Goal: Task Accomplishment & Management: Manage account settings

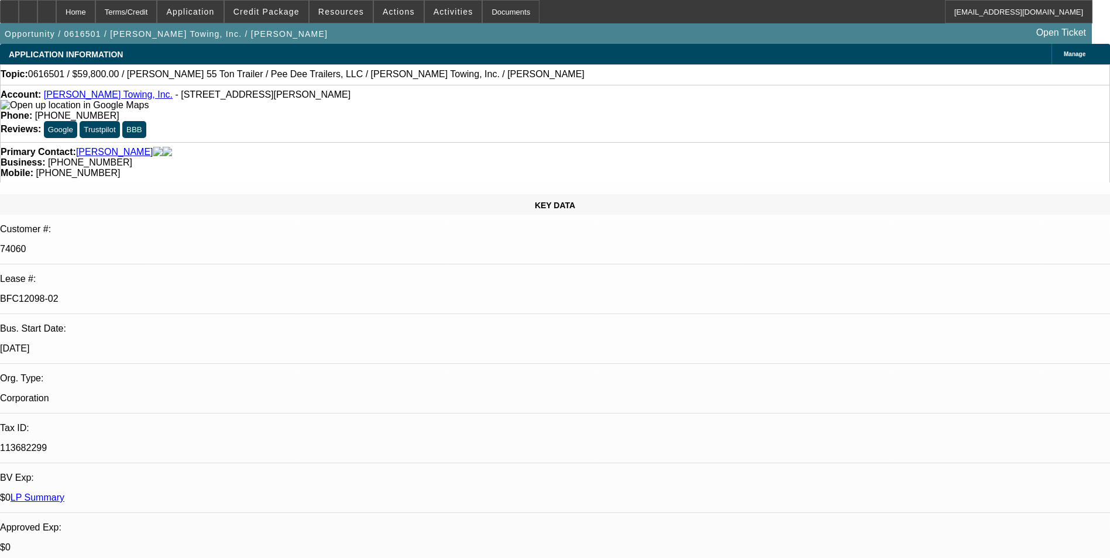
select select "0"
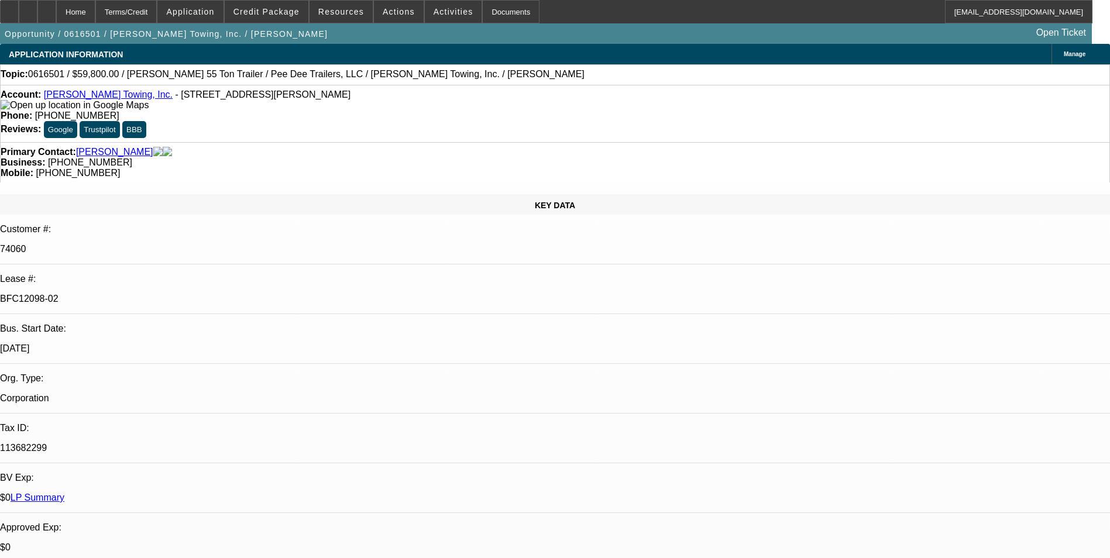
select select "0"
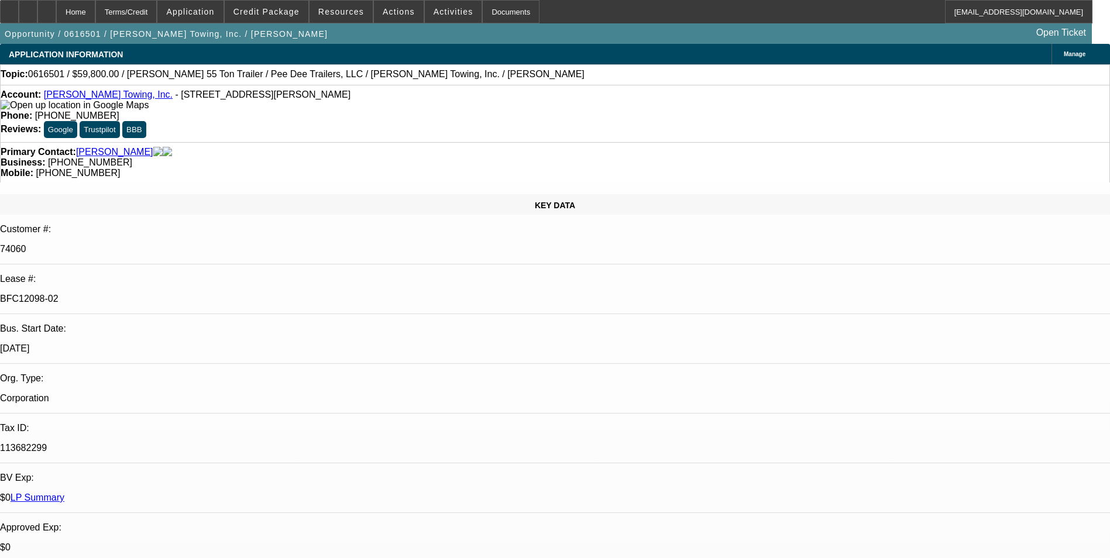
select select "0"
select select "1"
select select "3"
select select "6"
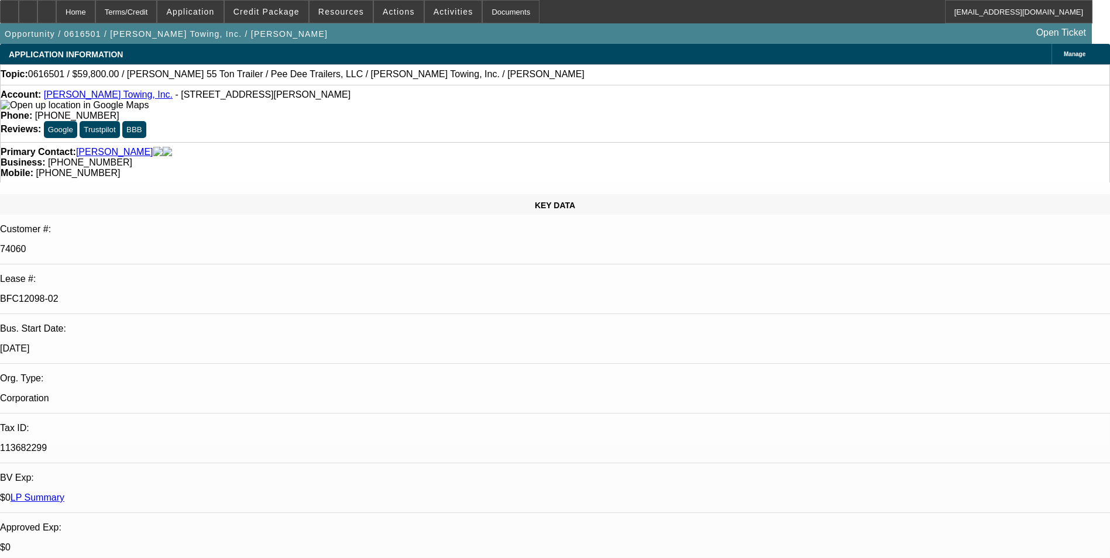
select select "1"
select select "3"
select select "6"
select select "1"
select select "3"
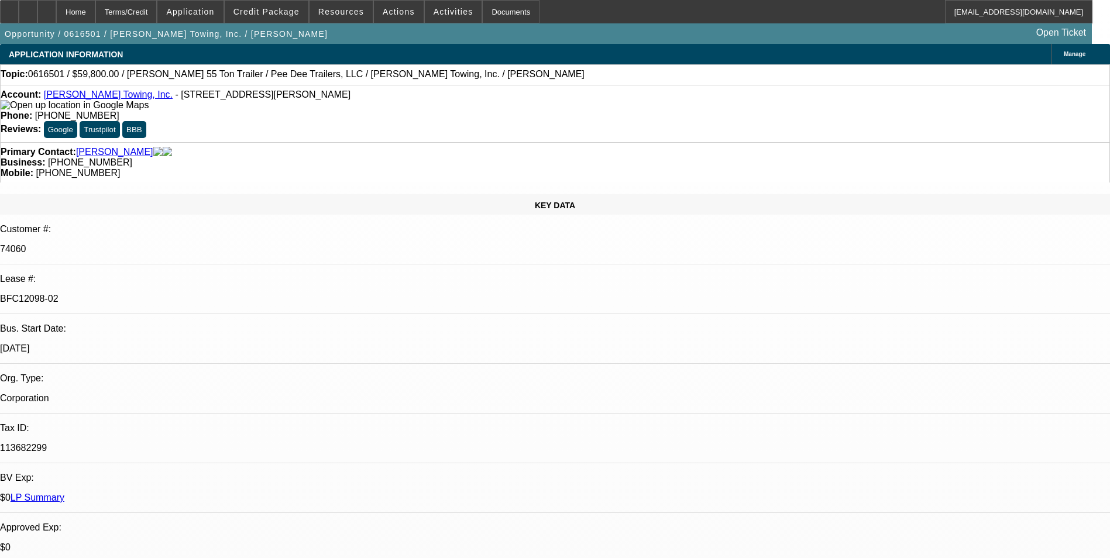
select select "6"
select select "1"
select select "3"
select select "6"
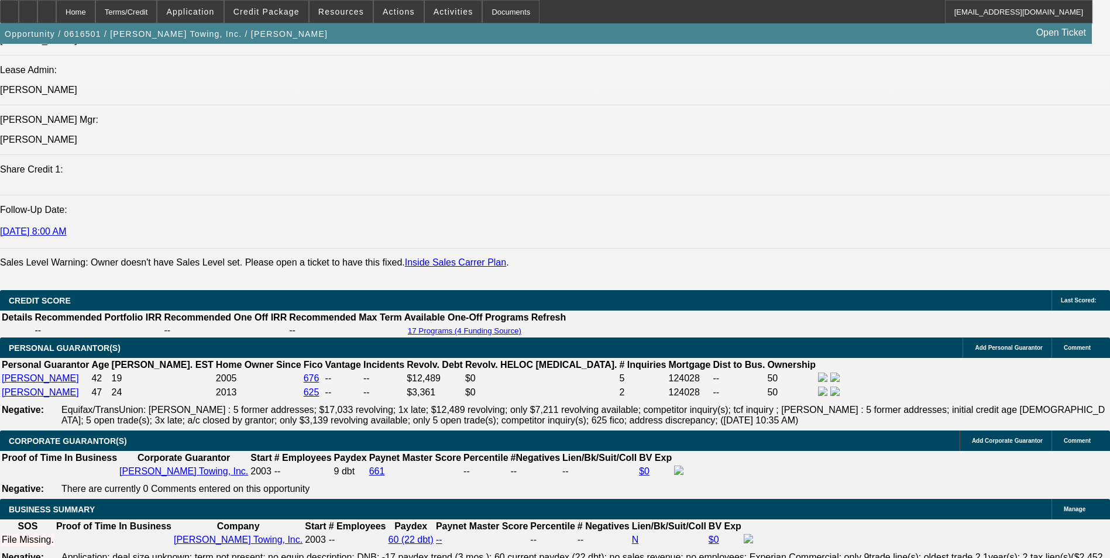
scroll to position [1522, 0]
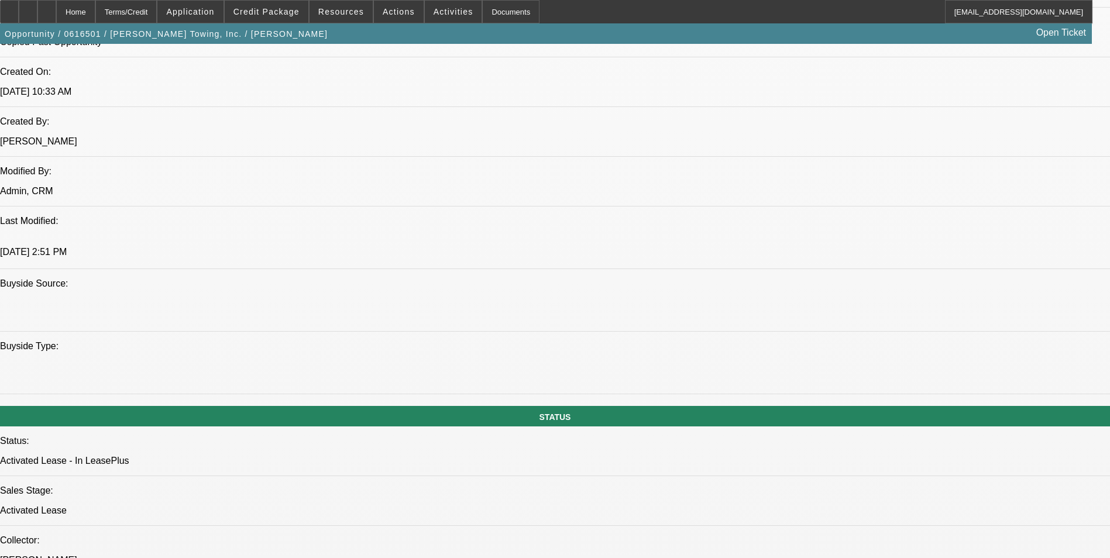
scroll to position [819, 0]
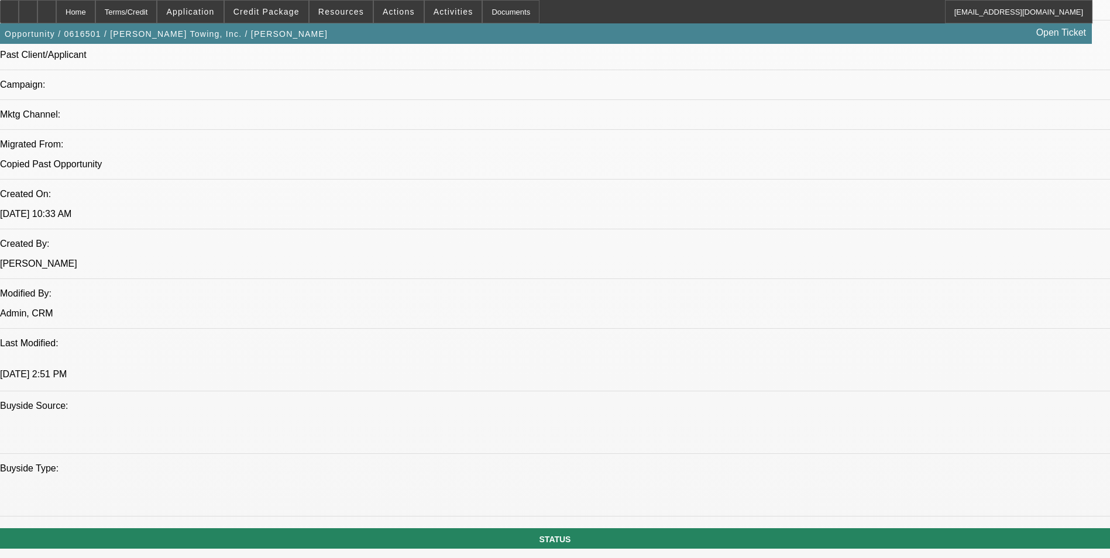
drag, startPoint x: 125, startPoint y: 352, endPoint x: 187, endPoint y: 464, distance: 128.6
drag, startPoint x: 186, startPoint y: 463, endPoint x: 171, endPoint y: 458, distance: 15.9
drag, startPoint x: 190, startPoint y: 458, endPoint x: 133, endPoint y: 353, distance: 118.6
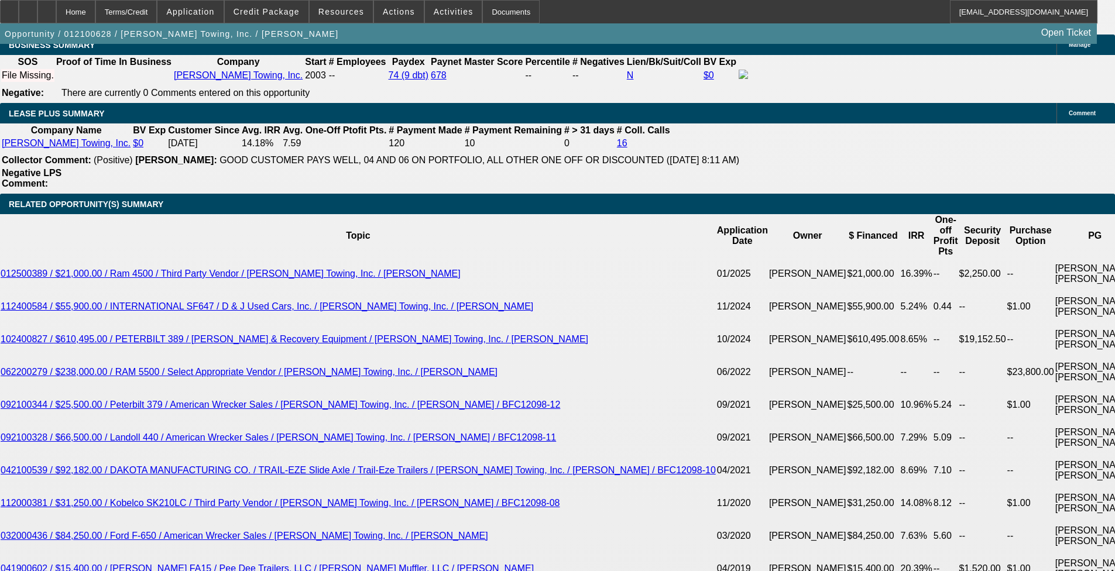
select select "0"
select select "2"
select select "0"
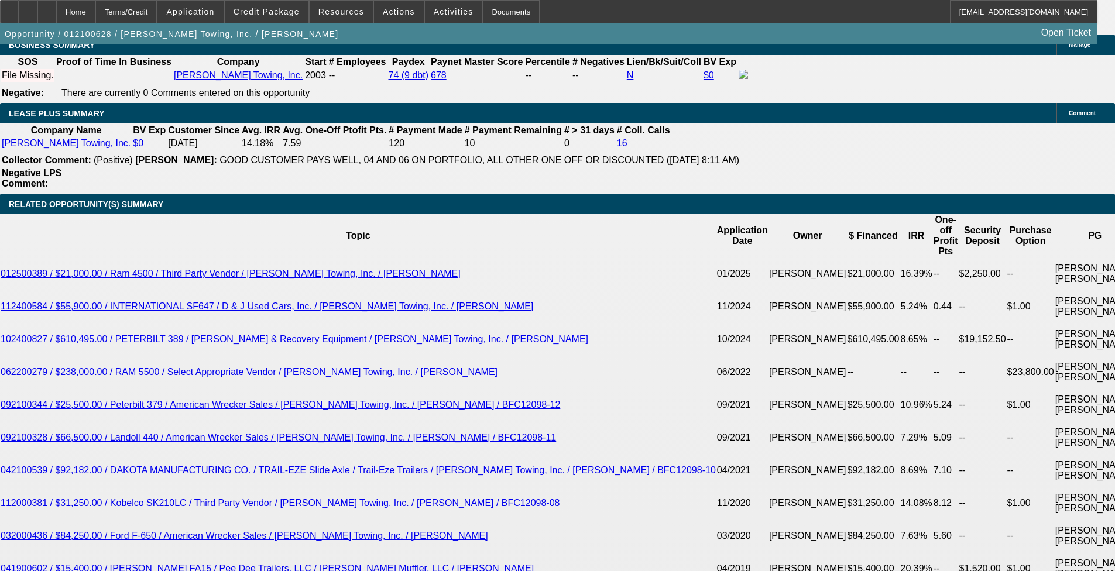
select select "0"
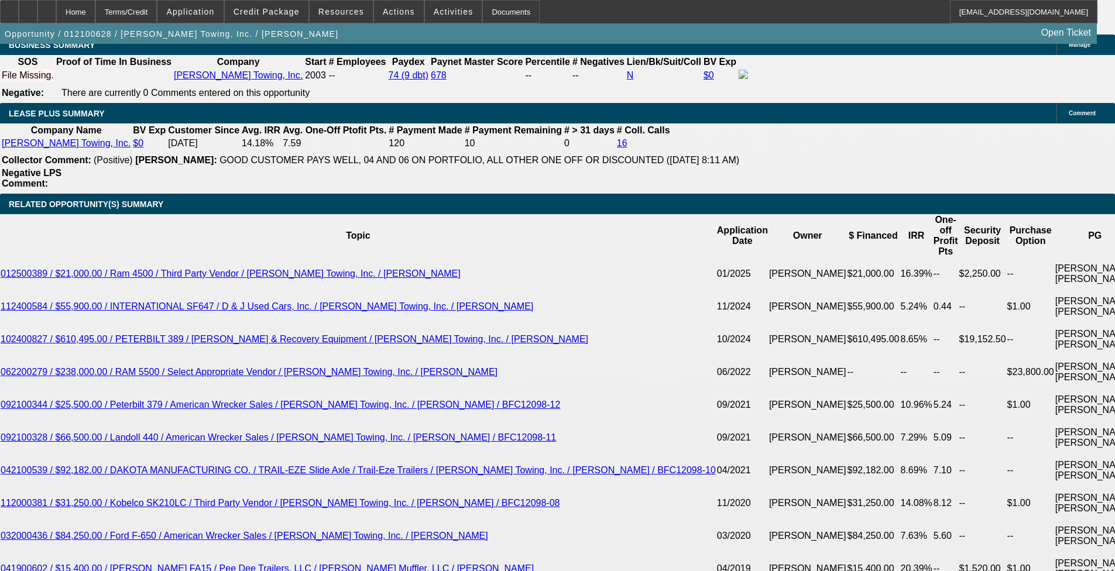
select select "0"
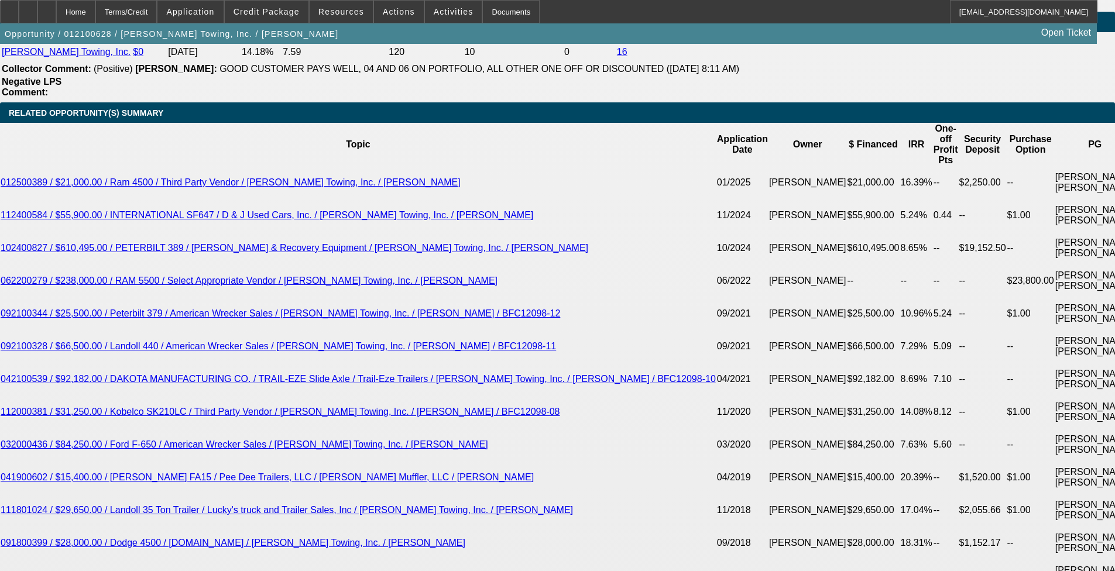
select select "1"
select select "2"
select select "6"
select select "1"
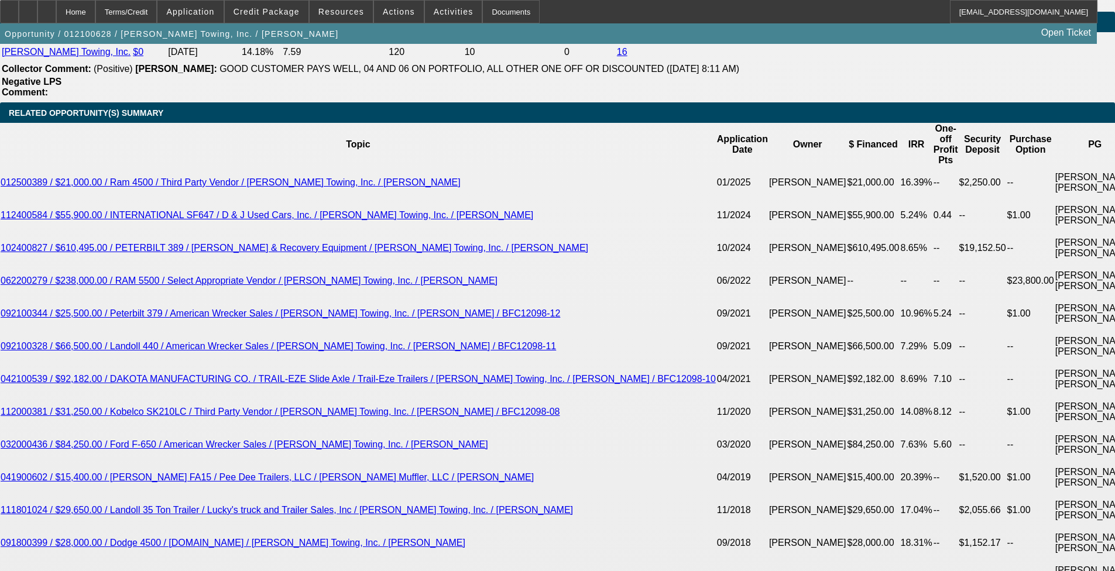
select select "6"
select select "1"
select select "6"
select select "1"
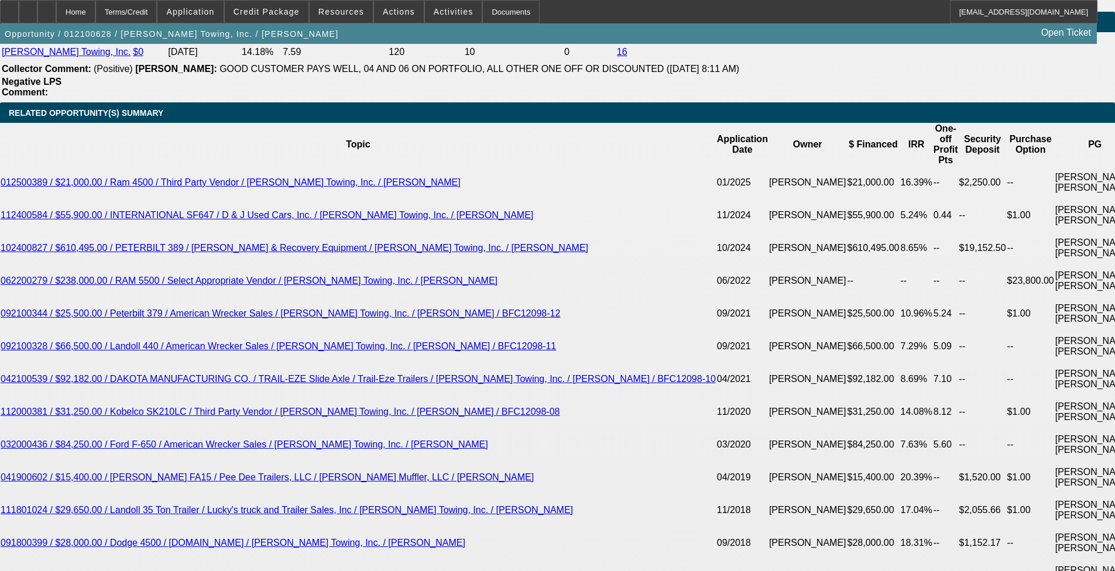
select select "1"
select select "6"
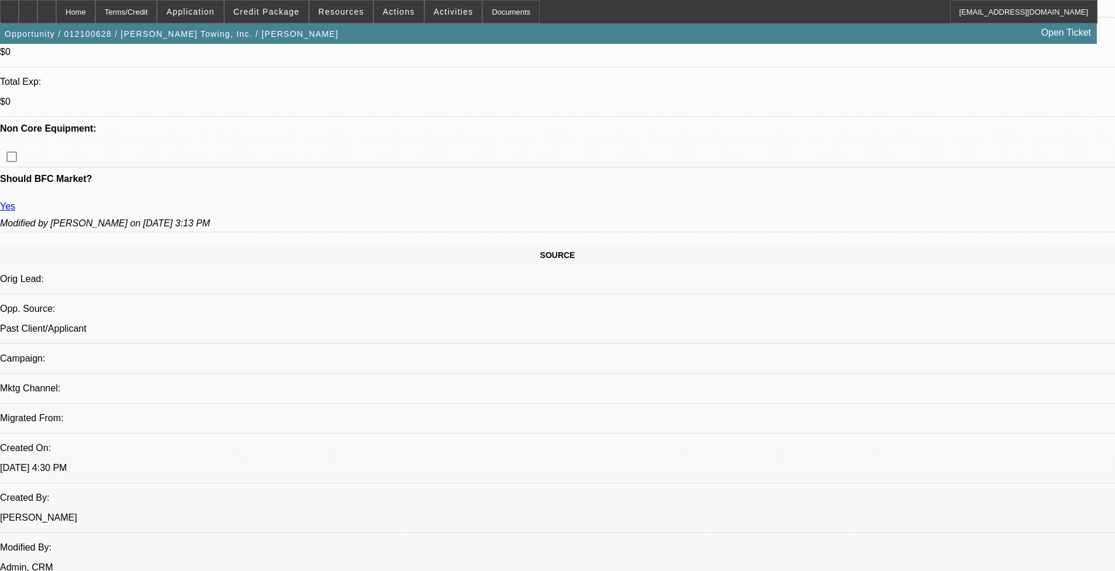
scroll to position [278, 0]
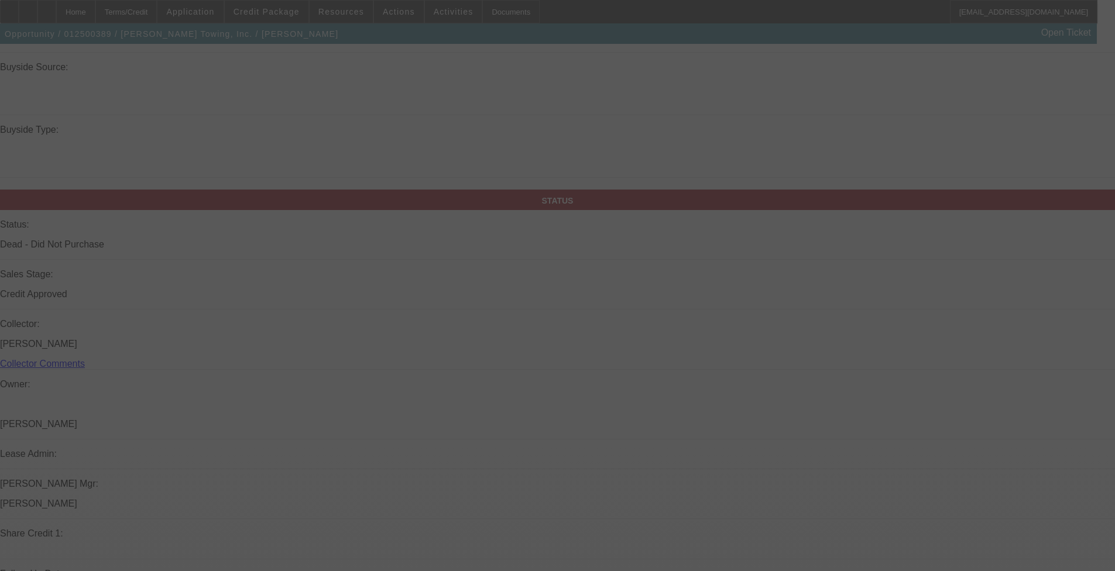
scroll to position [1288, 0]
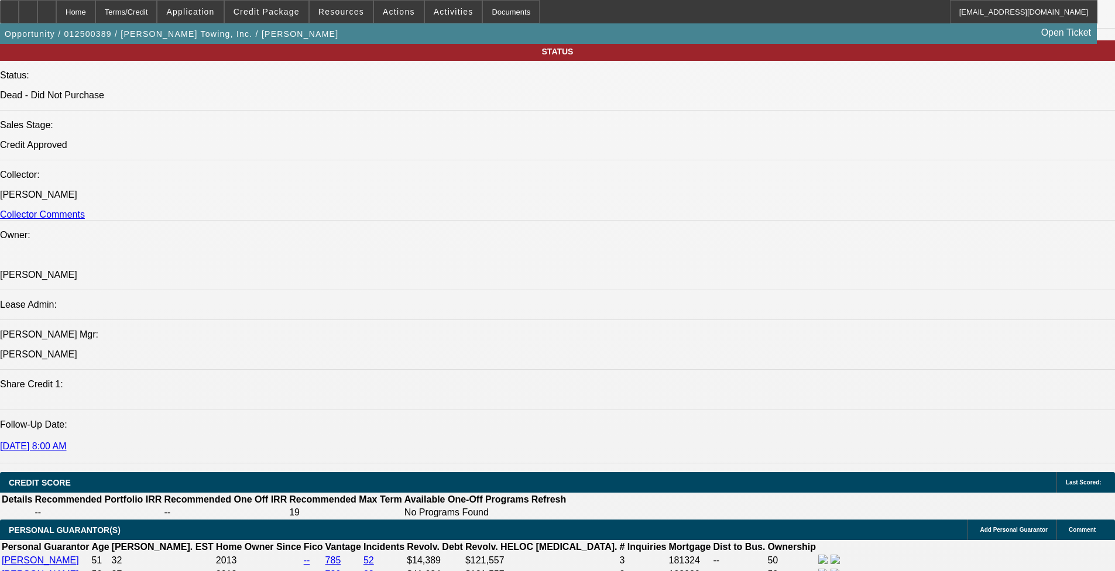
select select "0"
select select "2"
select select "0"
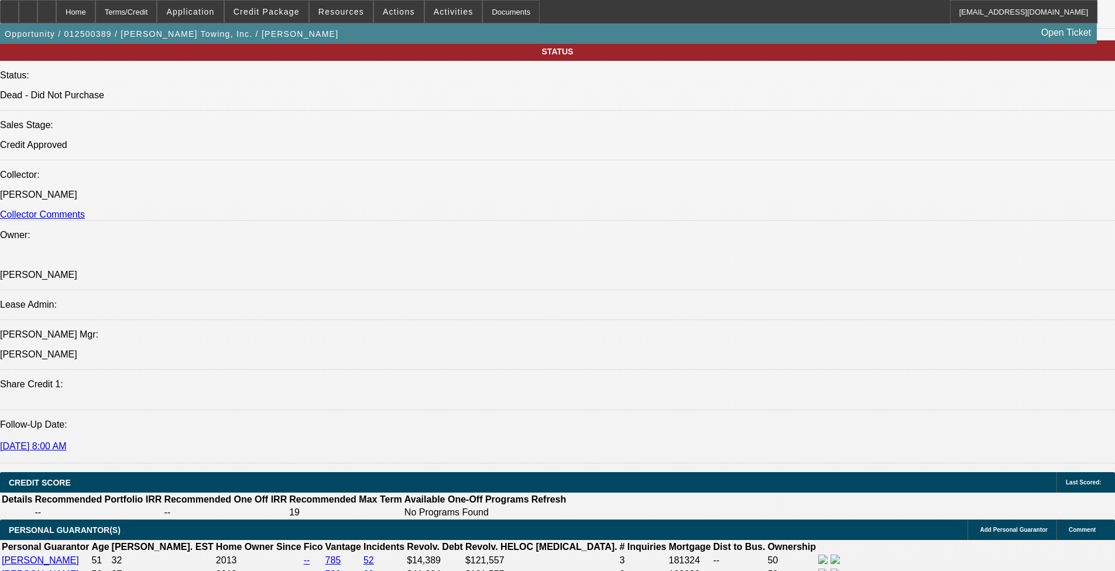
select select "0"
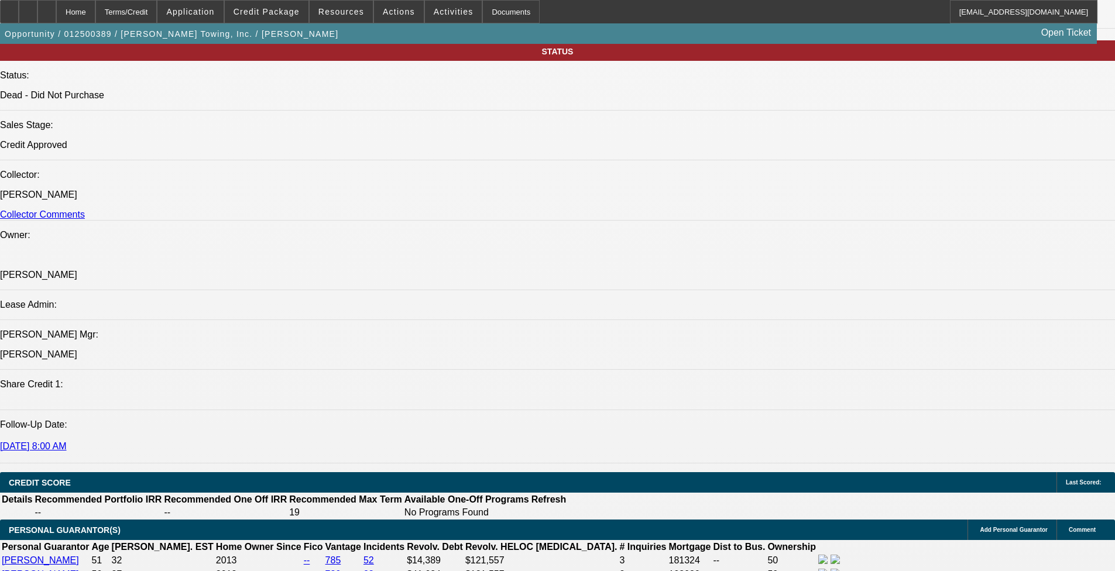
select select "0"
select select "1"
select select "2"
select select "6"
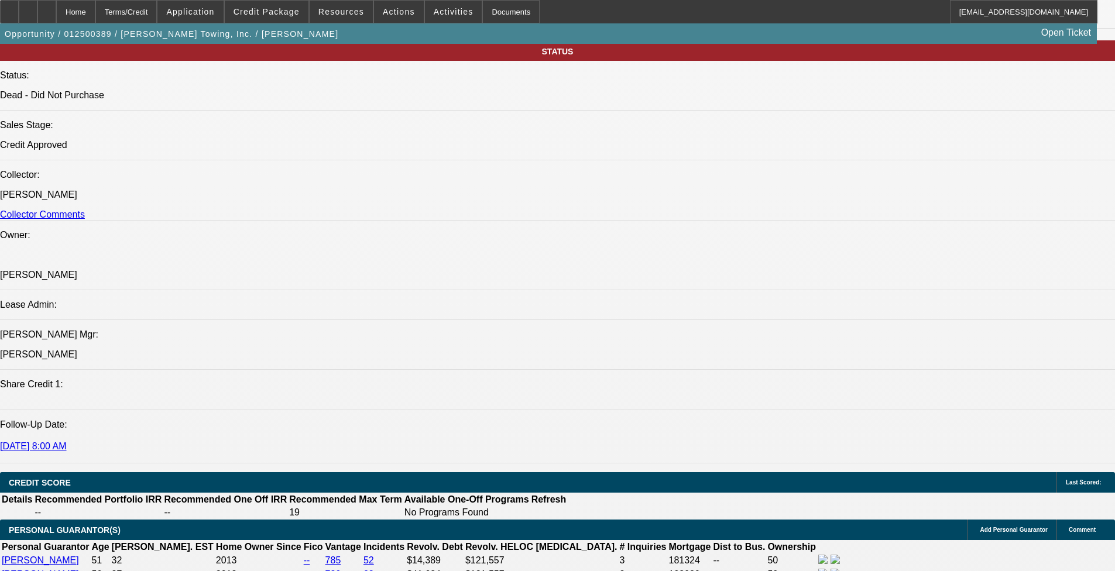
select select "1"
select select "6"
select select "1"
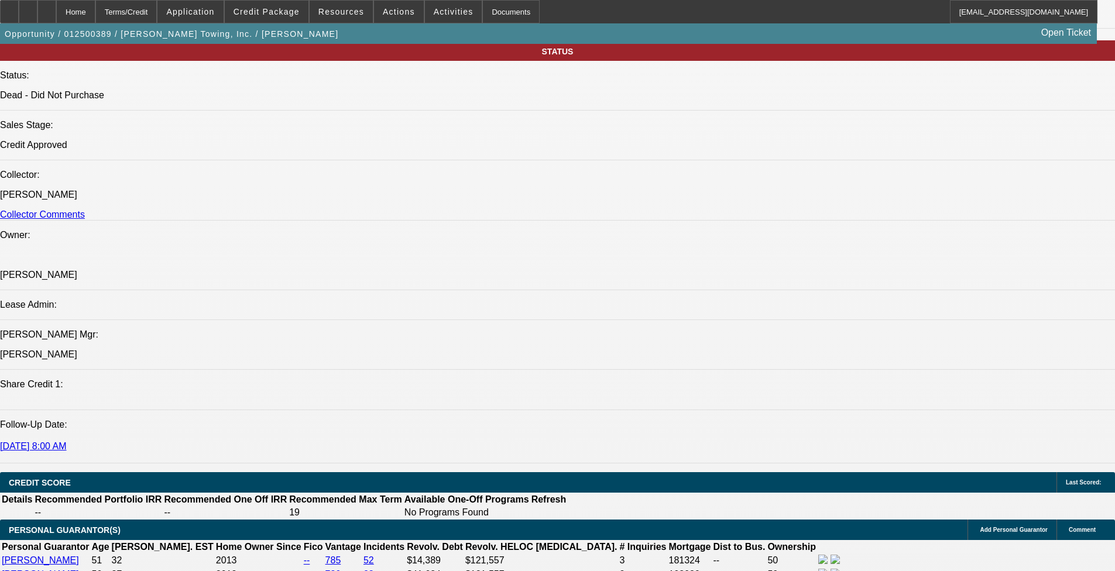
select select "6"
select select "1"
select select "6"
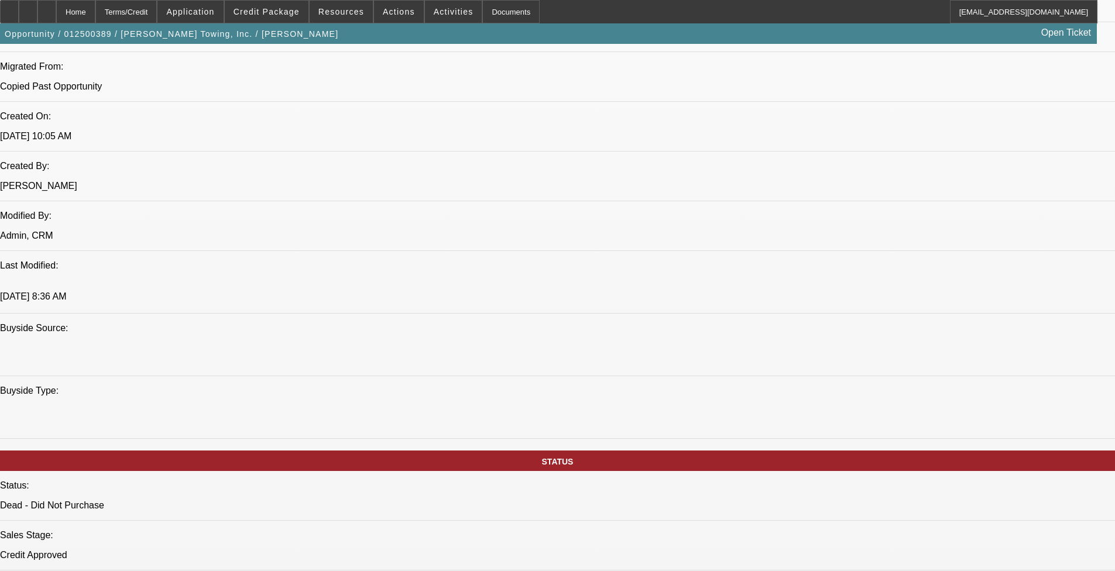
scroll to position [761, 0]
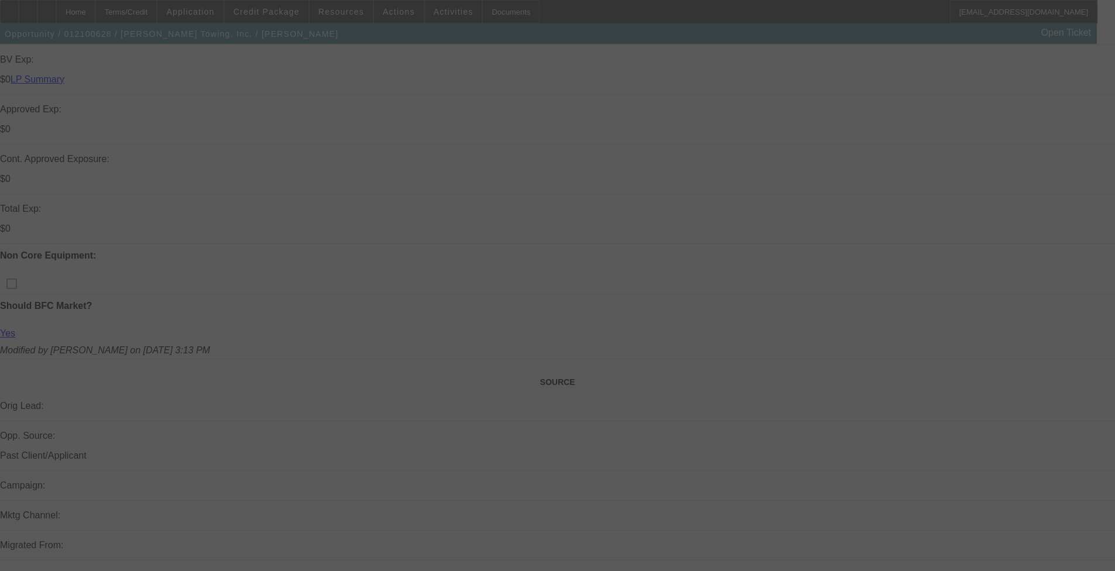
scroll to position [527, 0]
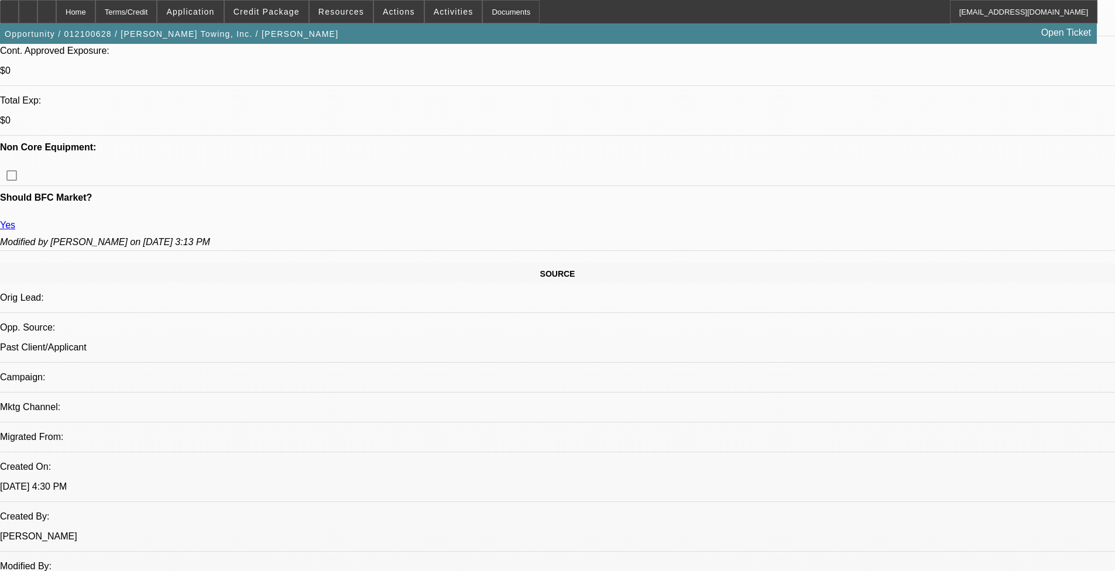
select select "0"
select select "2"
select select "0"
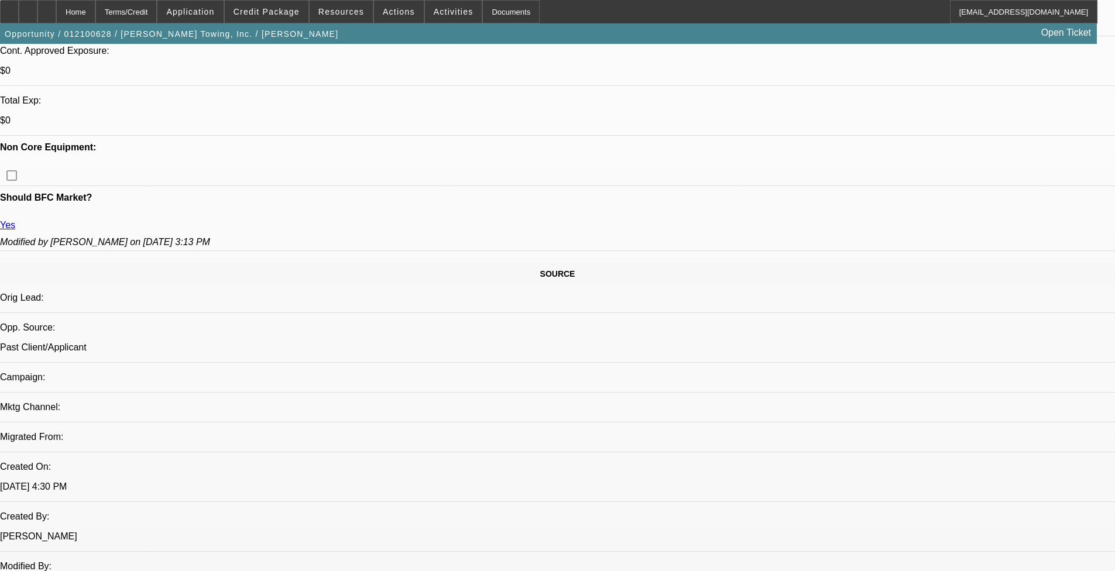
select select "0"
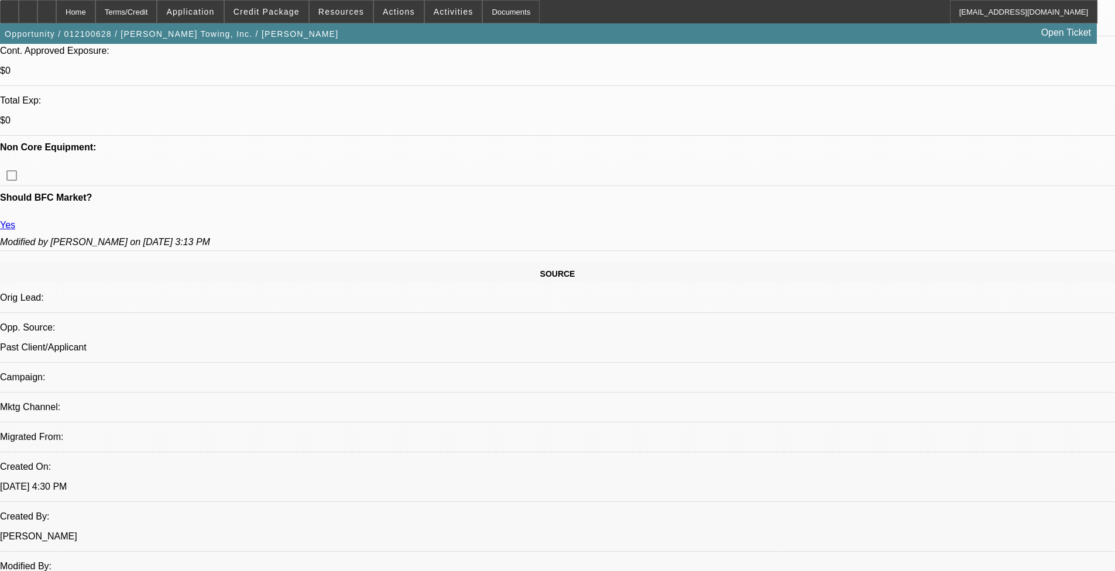
select select "0"
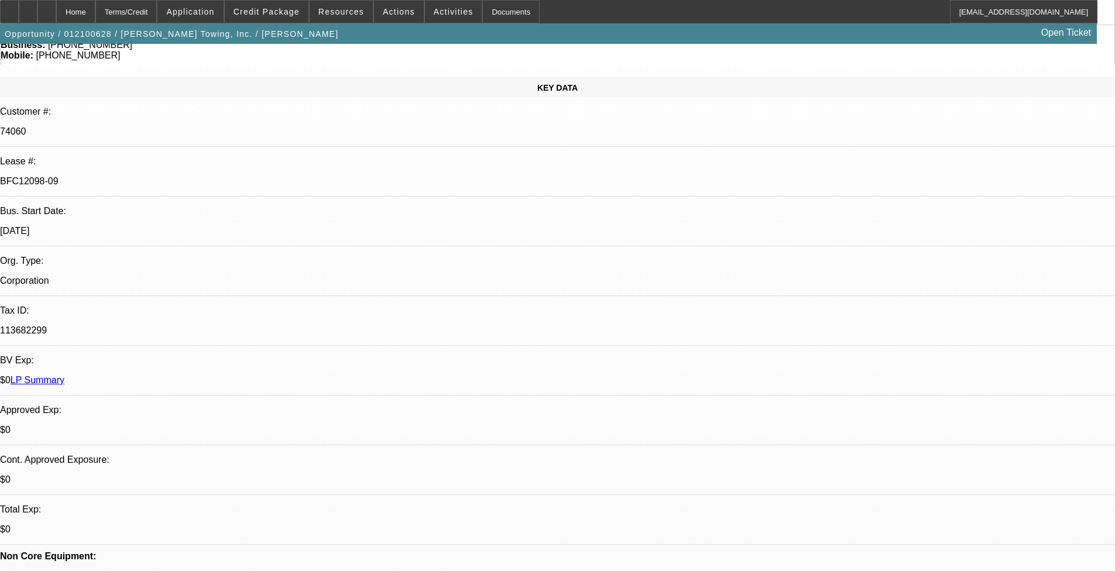
select select "1"
select select "2"
select select "6"
select select "1"
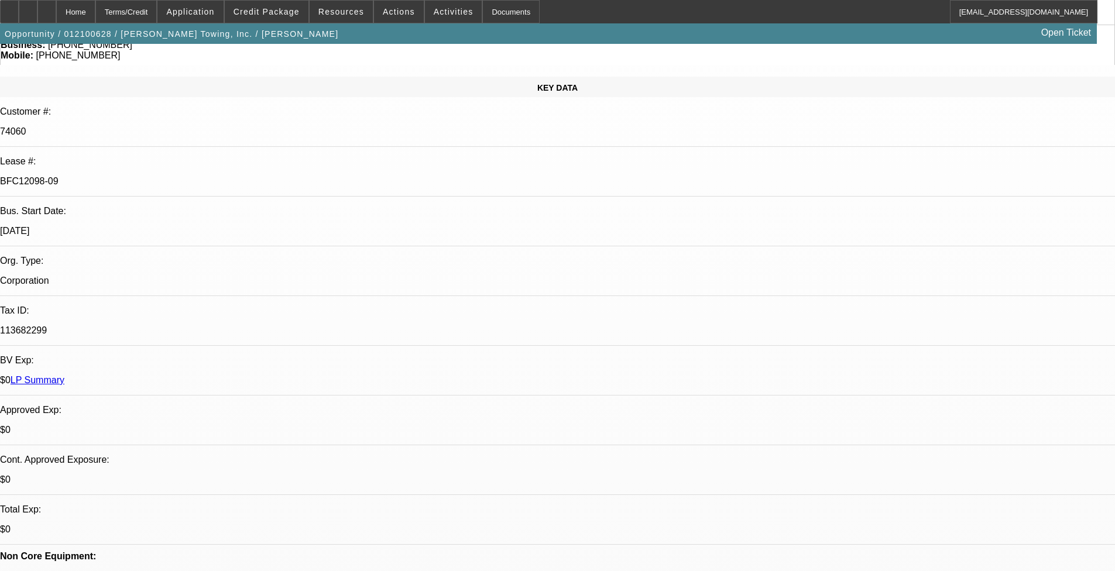
select select "6"
select select "1"
select select "6"
select select "1"
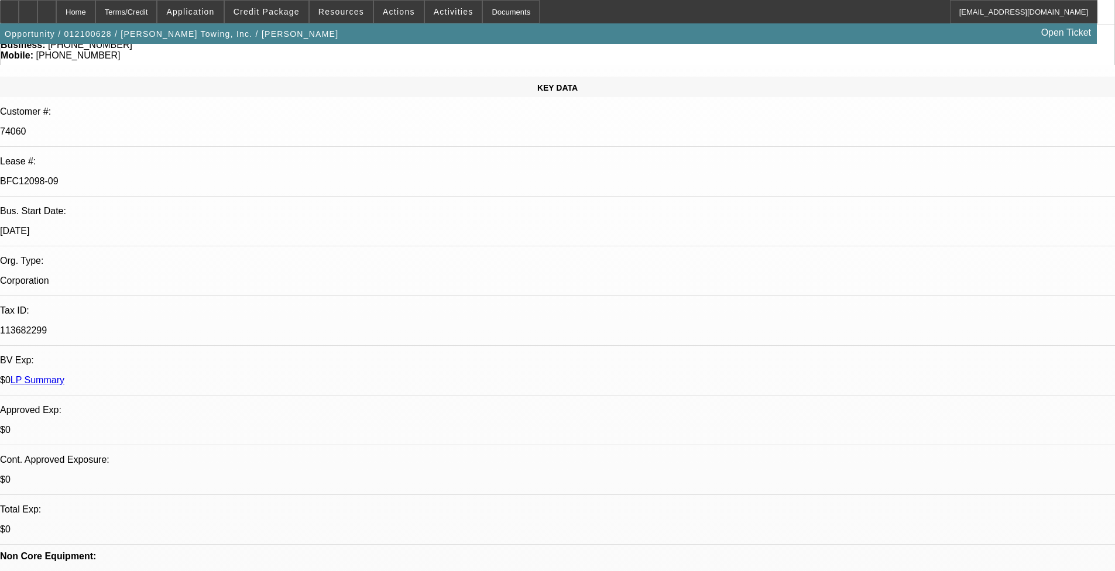
select select "1"
select select "6"
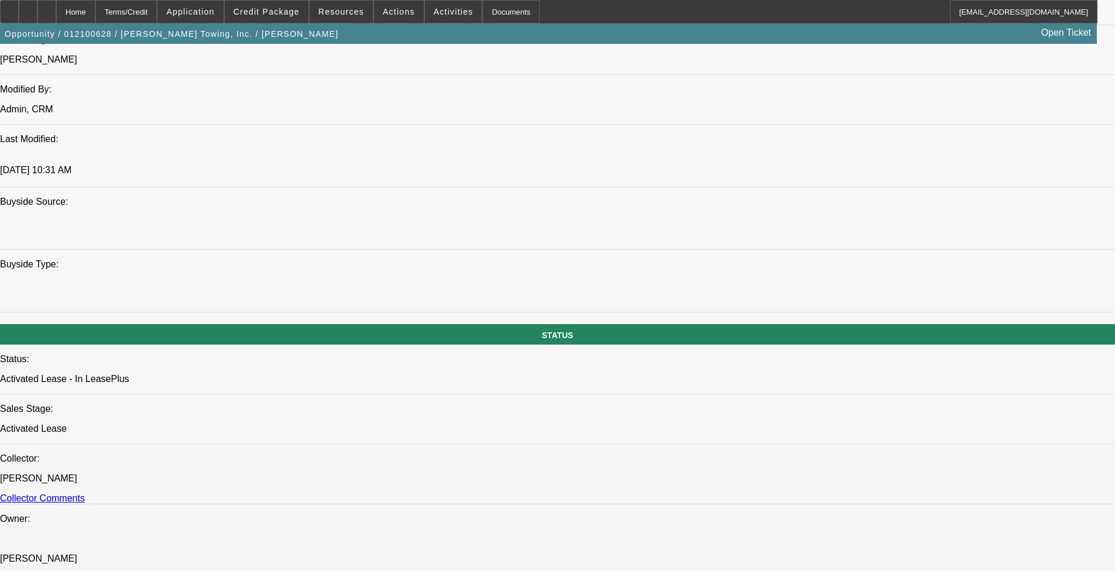
scroll to position [1112, 0]
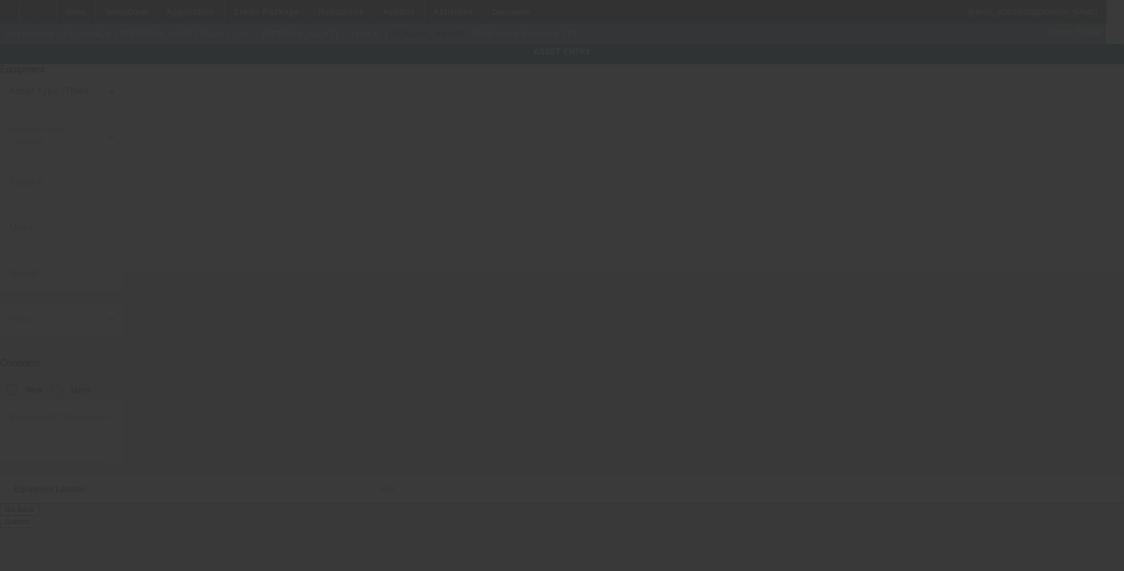
type input "1NPFL40X25N847837"
type input "Peterbilt"
type input "378"
radio input "true"
type textarea "With:"
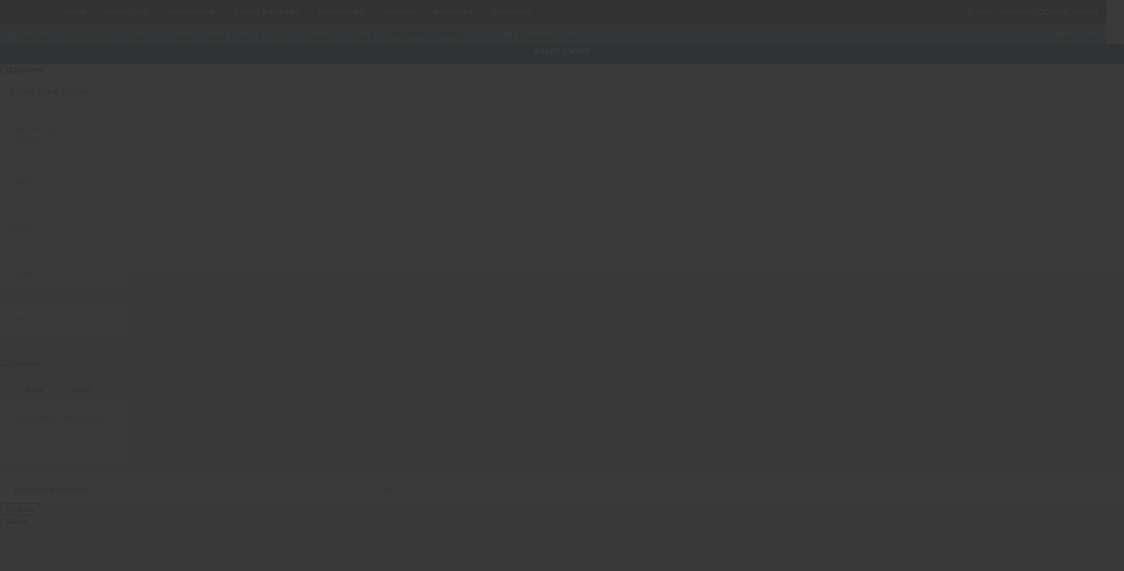
type input "407 Artillery Rd"
type input "Taylors"
type input "29687"
type input "[GEOGRAPHIC_DATA]"
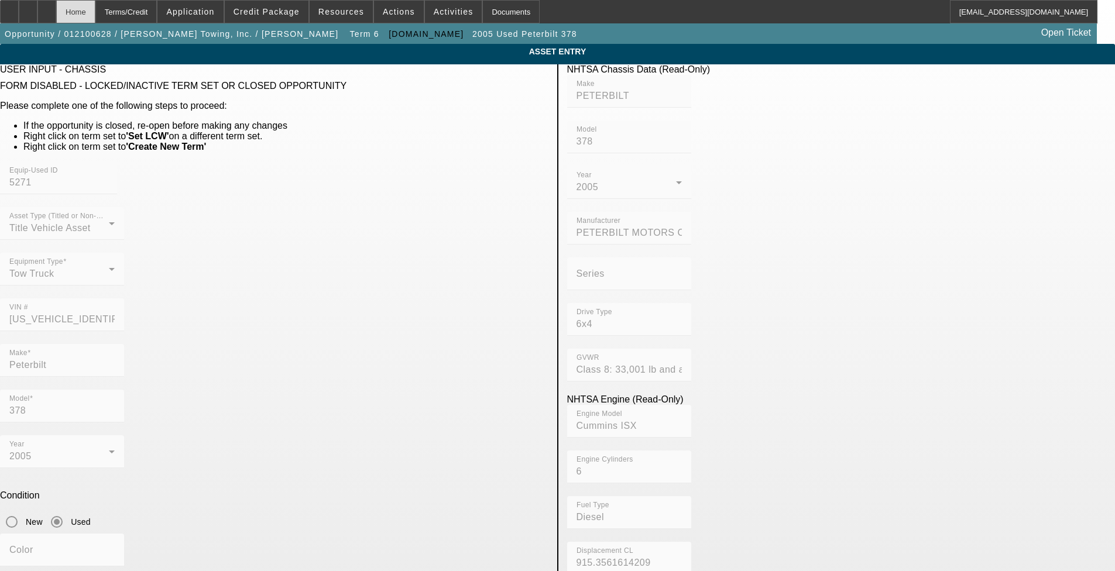
click at [95, 11] on div "Home" at bounding box center [75, 11] width 39 height 23
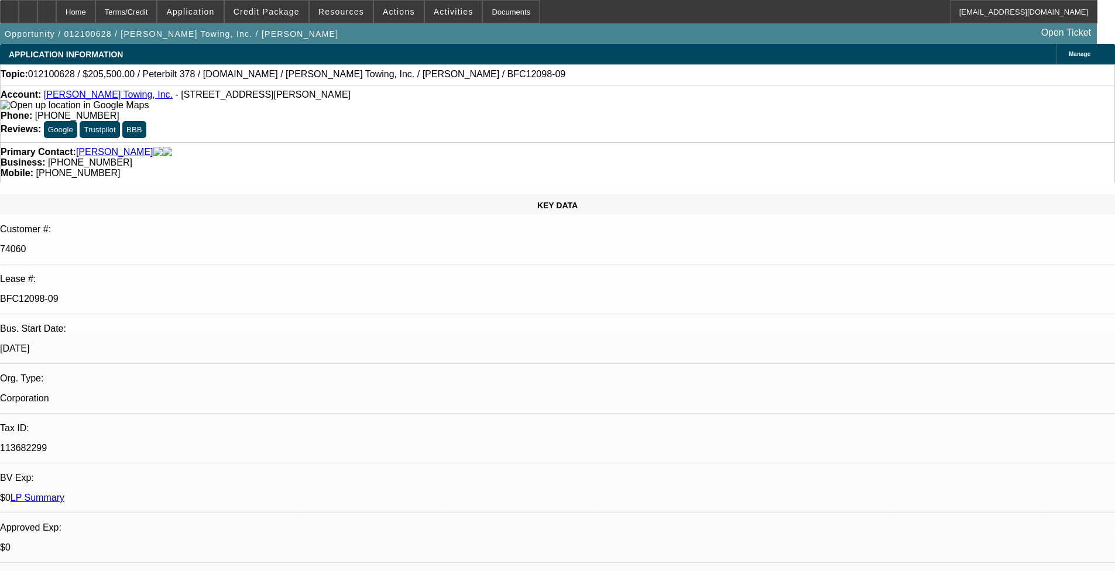
select select "0"
select select "2"
select select "0"
select select "6"
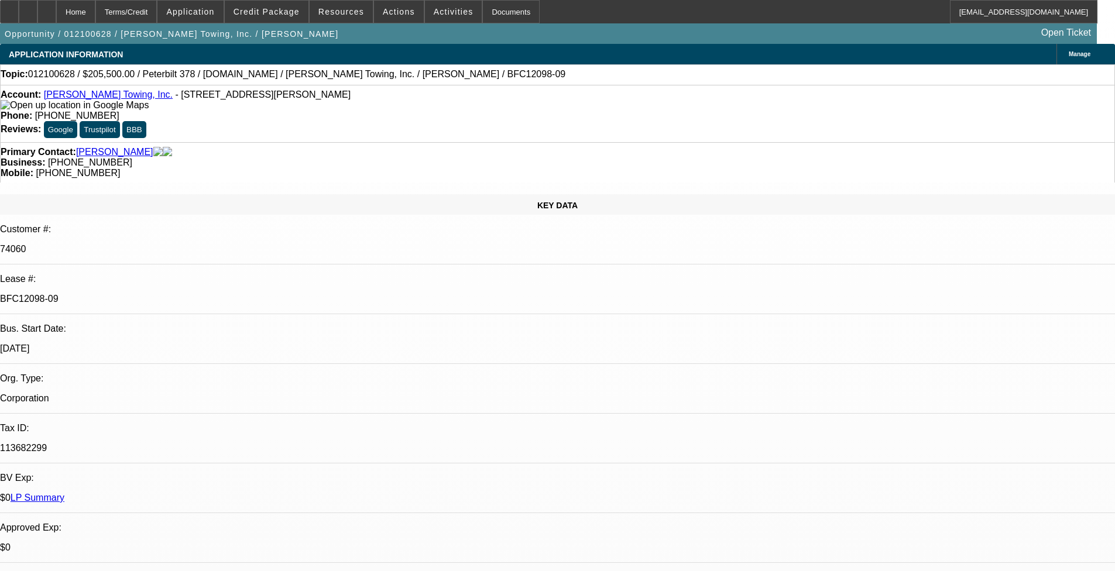
select select "0"
select select "6"
select select "0"
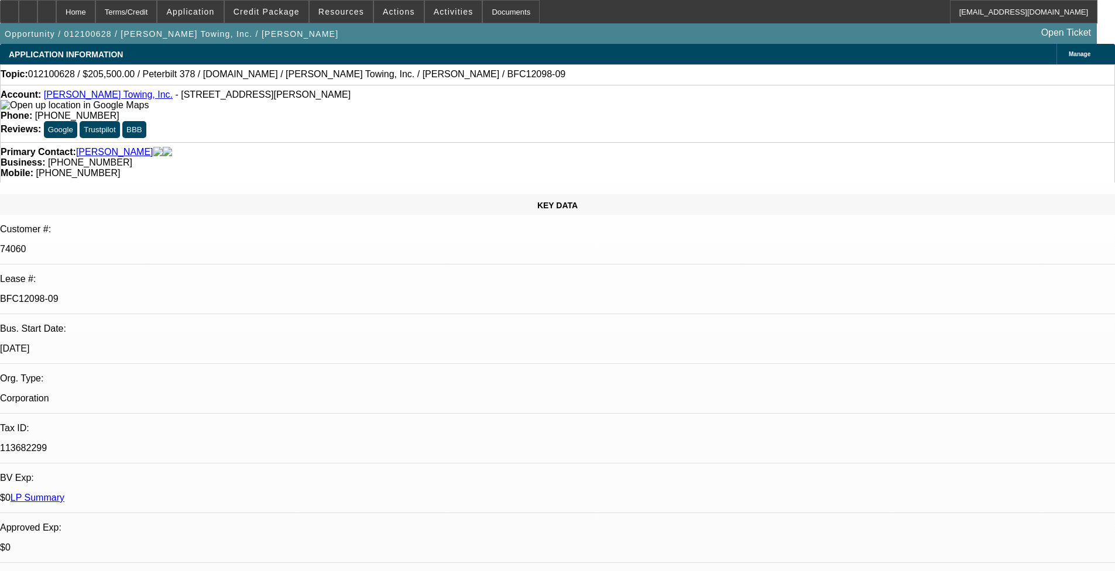
select select "0"
select select "6"
select select "0"
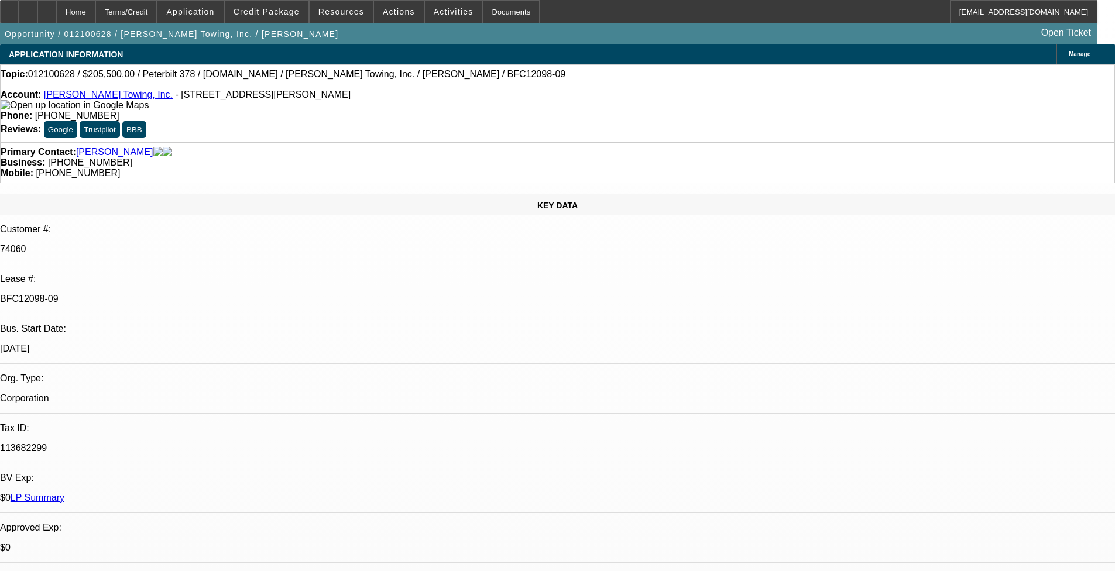
select select "0"
select select "6"
click at [64, 468] on link "LP Summary" at bounding box center [38, 498] width 54 height 10
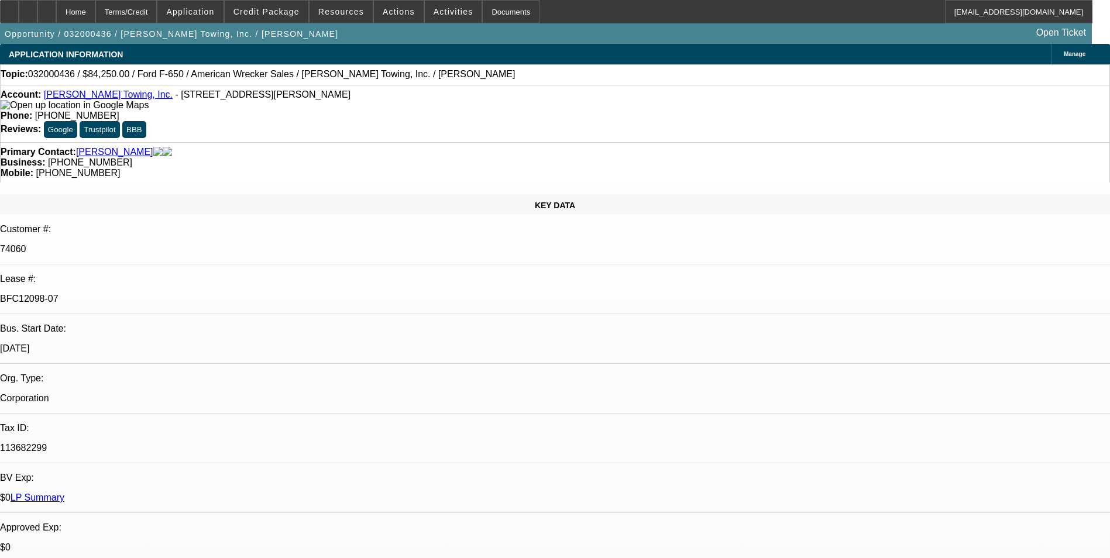
select select "0"
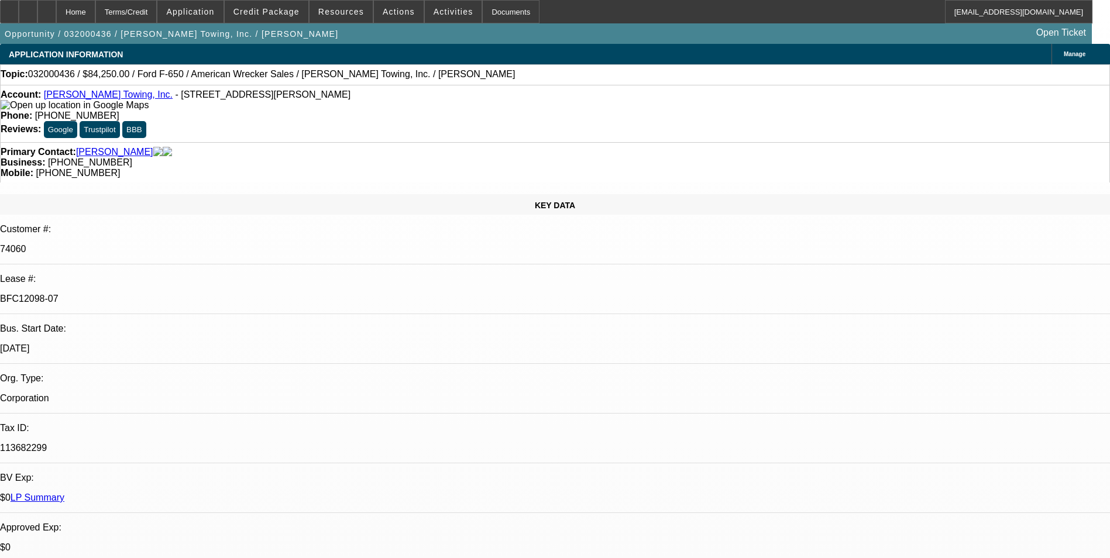
select select "0"
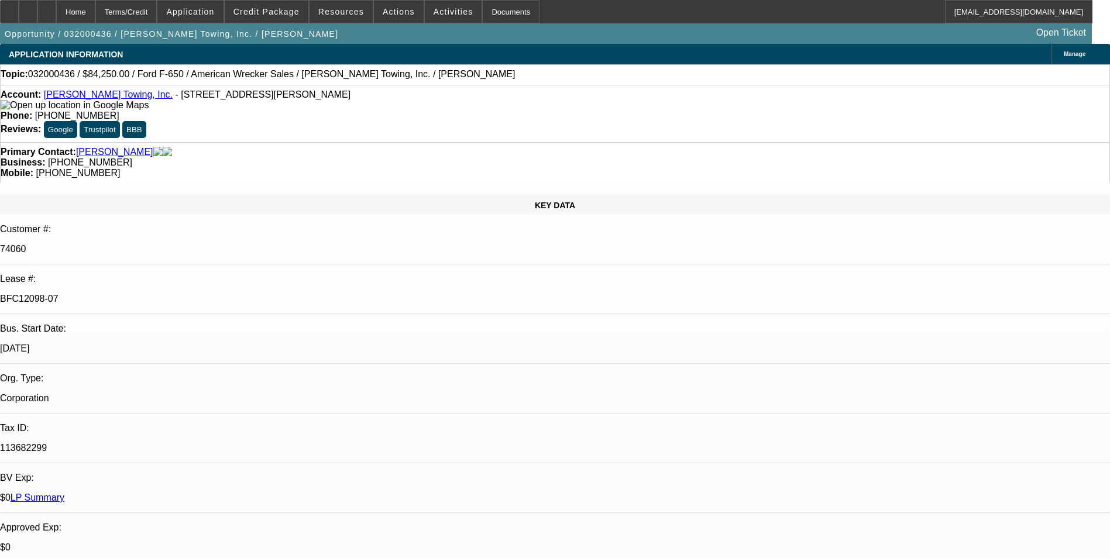
select select "0"
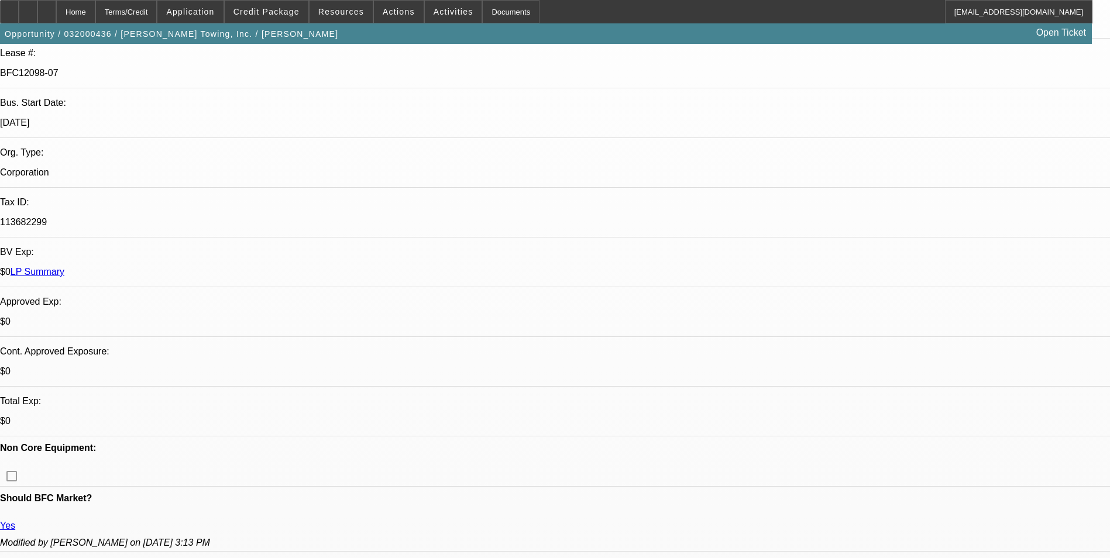
select select "1"
select select "6"
select select "1"
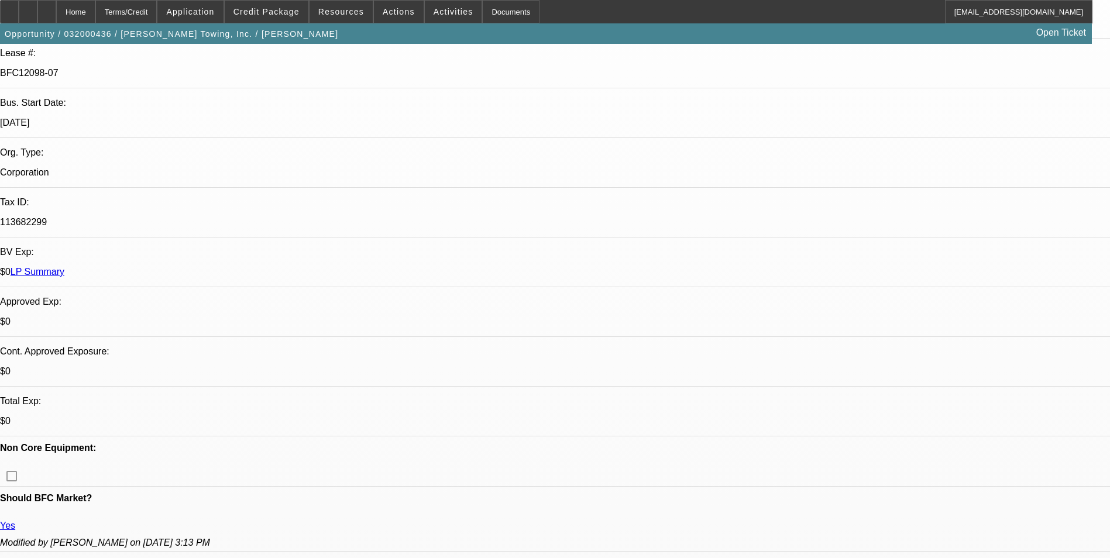
select select "6"
select select "1"
select select "6"
select select "1"
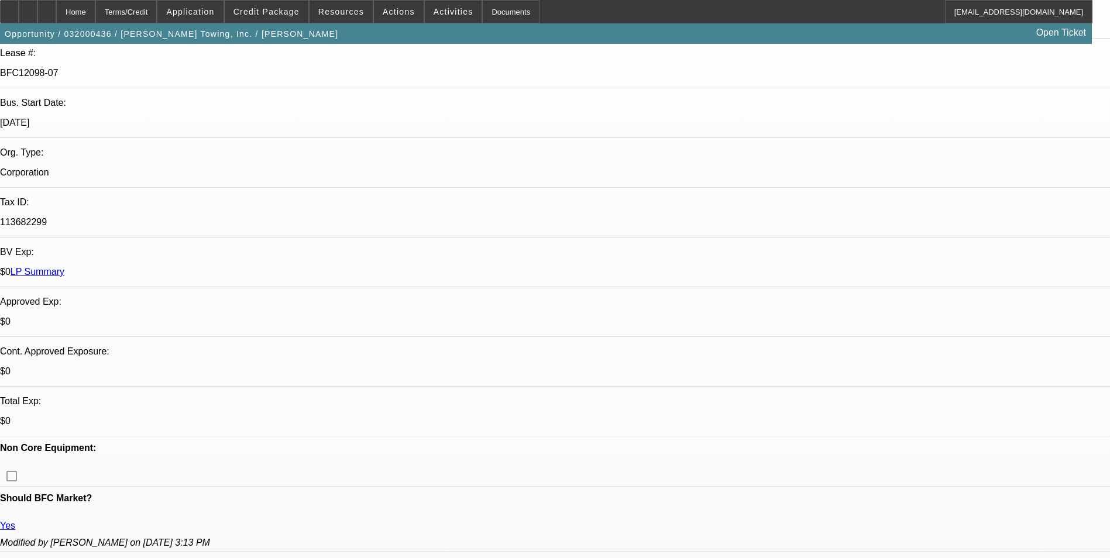
select select "1"
select select "6"
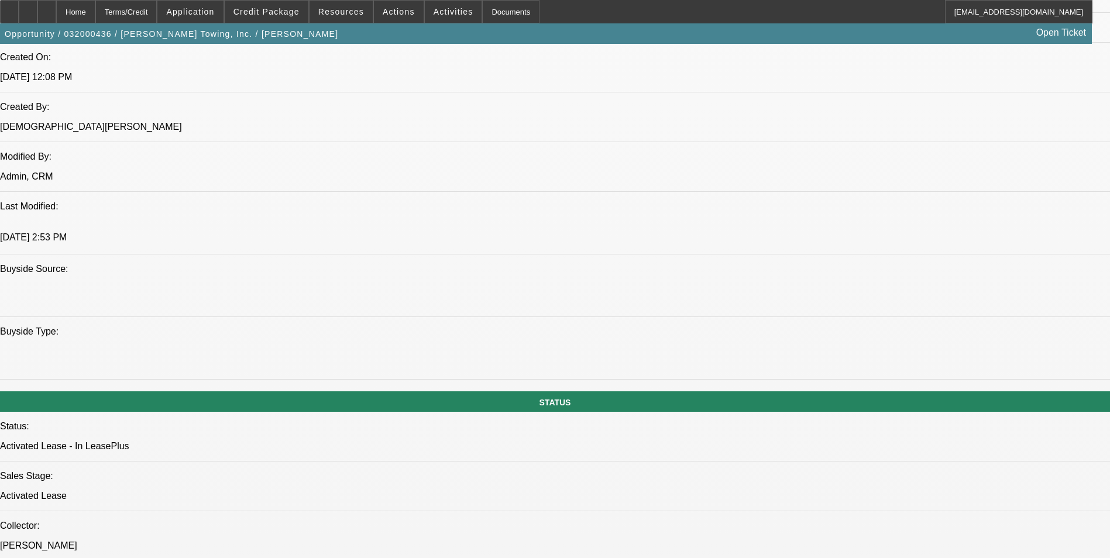
scroll to position [1288, 0]
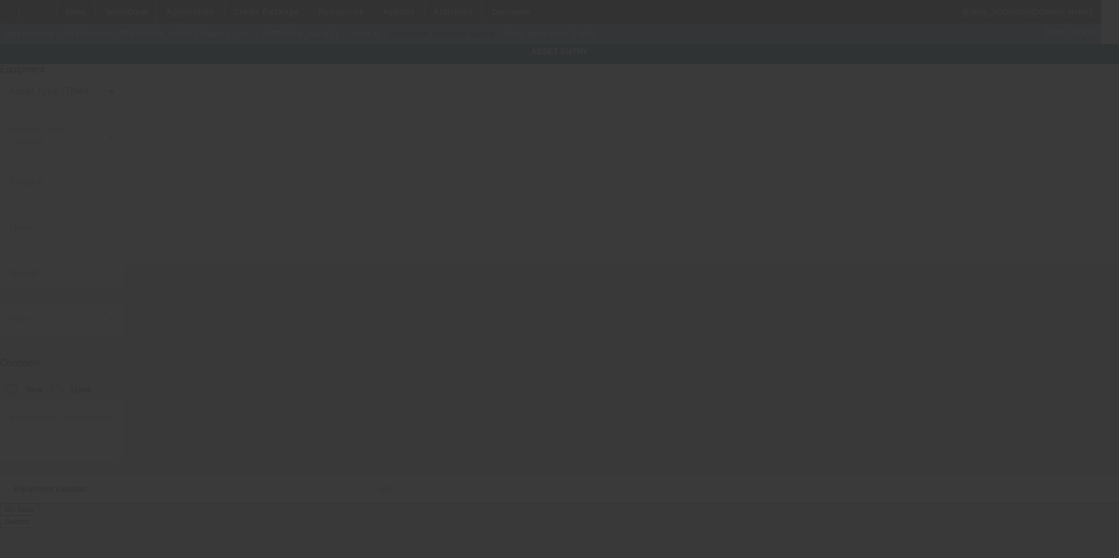
type input "1FDNX6AN2MDF04560"
type input "Ford"
type input "F-650"
radio input "true"
type textarea "with"
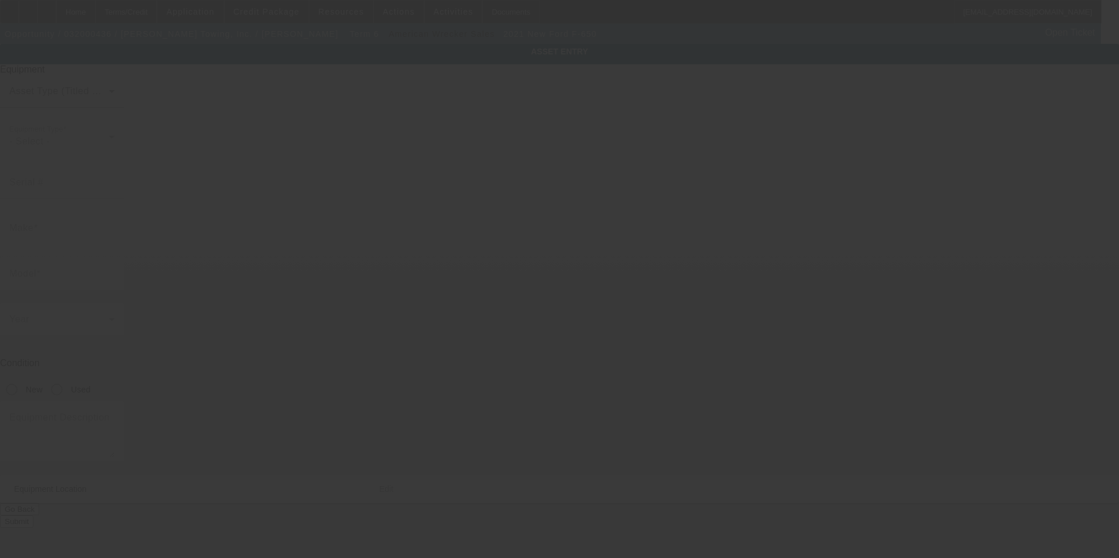
type input "22 Cooper St"
type input "Travelers Rest"
type input "29690"
type input "Greenville"
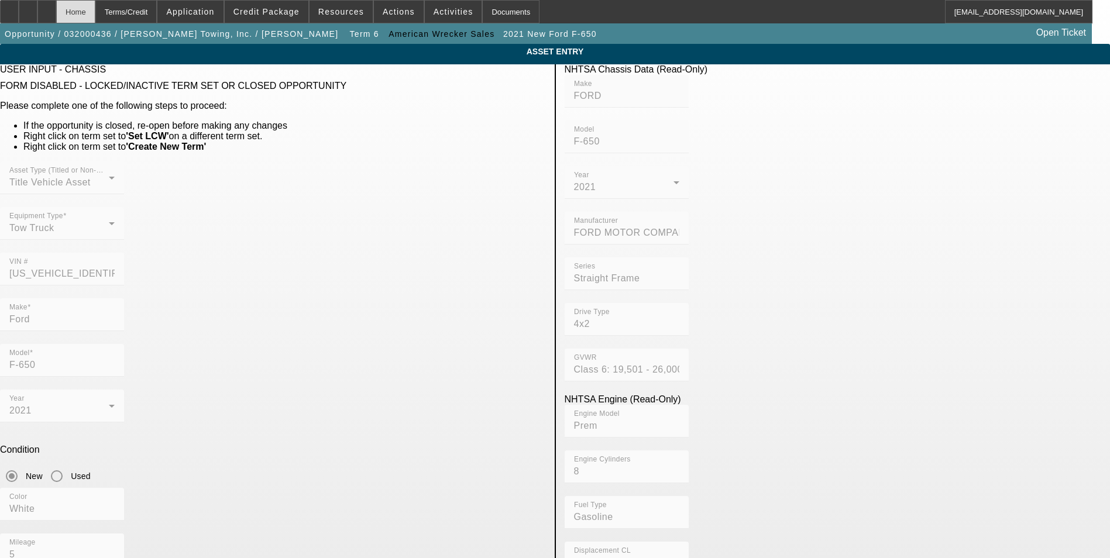
click at [95, 6] on div "Home" at bounding box center [75, 11] width 39 height 23
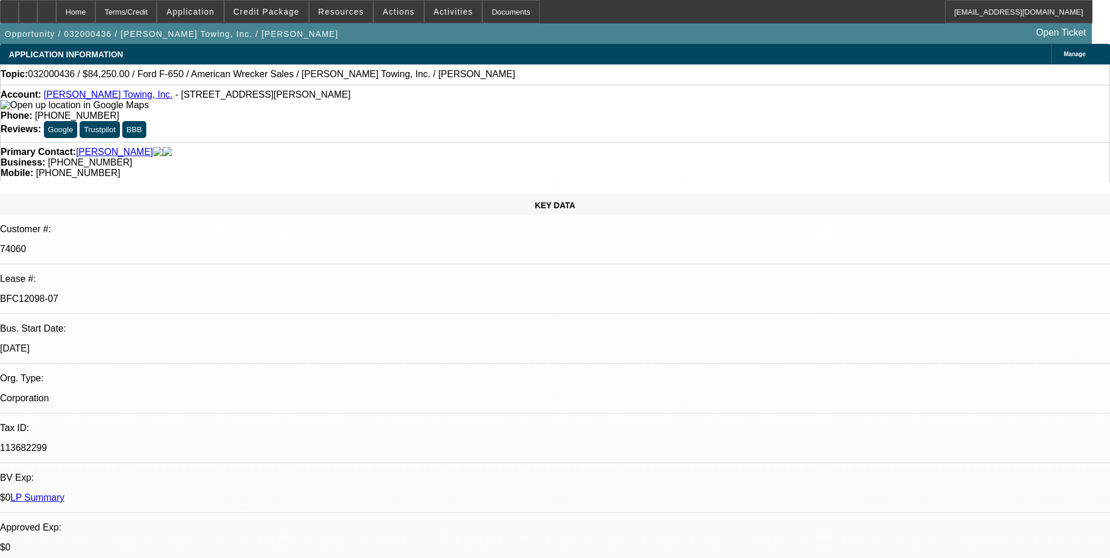
select select "0"
select select "6"
select select "0"
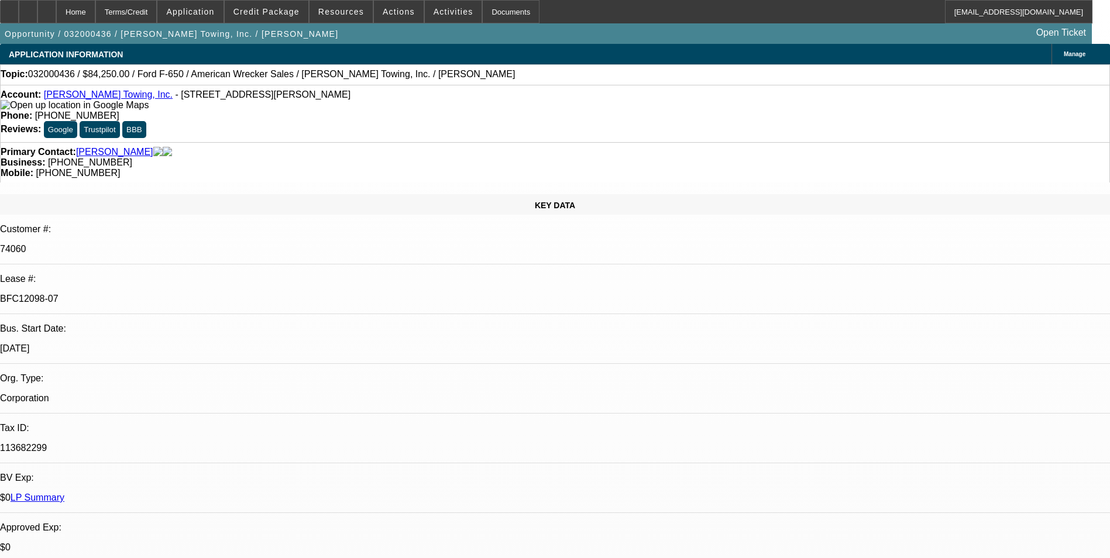
select select "0"
select select "6"
select select "0"
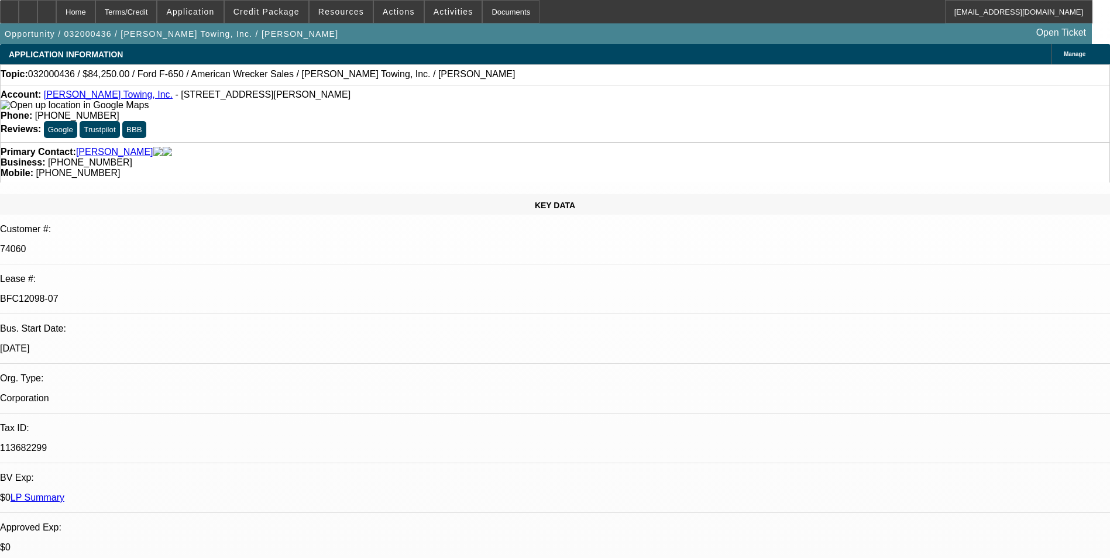
select select "0"
select select "6"
select select "0"
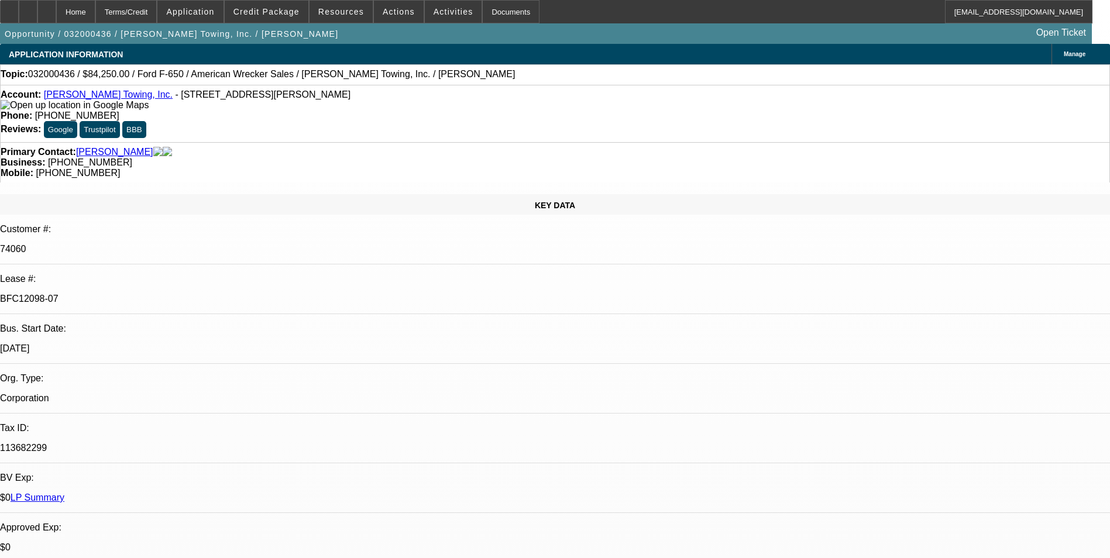
select select "6"
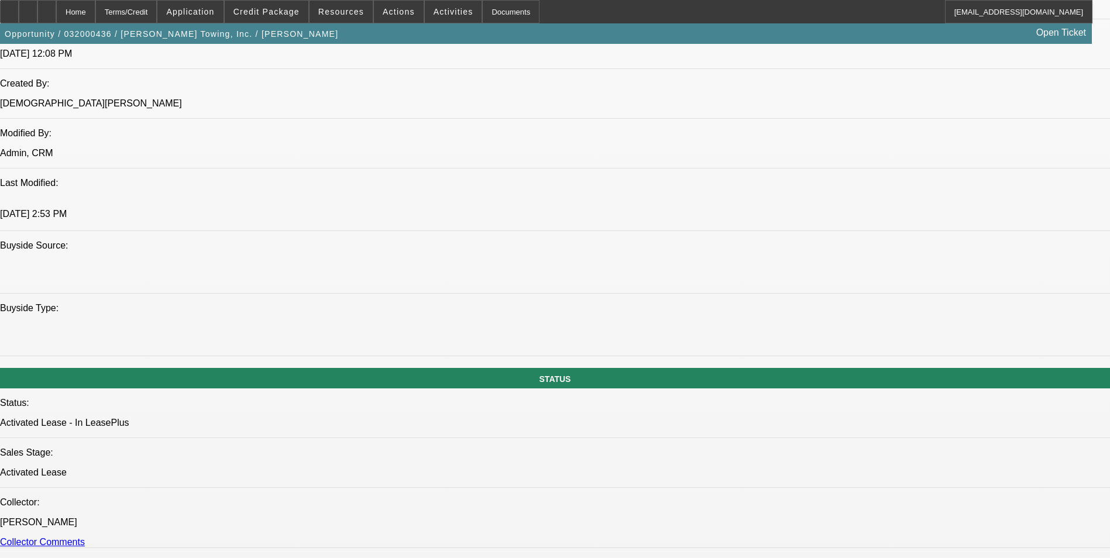
scroll to position [995, 0]
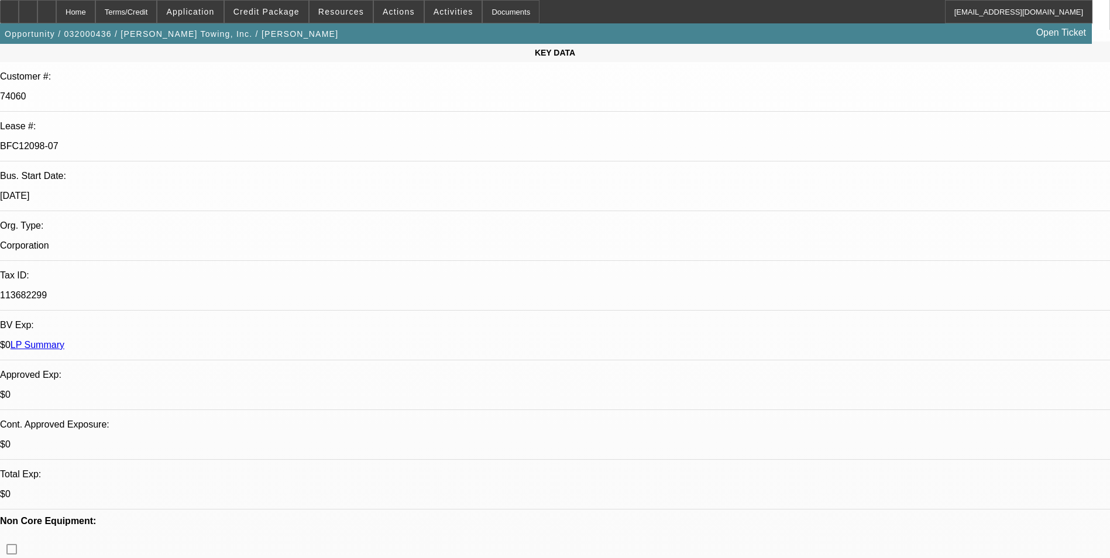
scroll to position [0, 0]
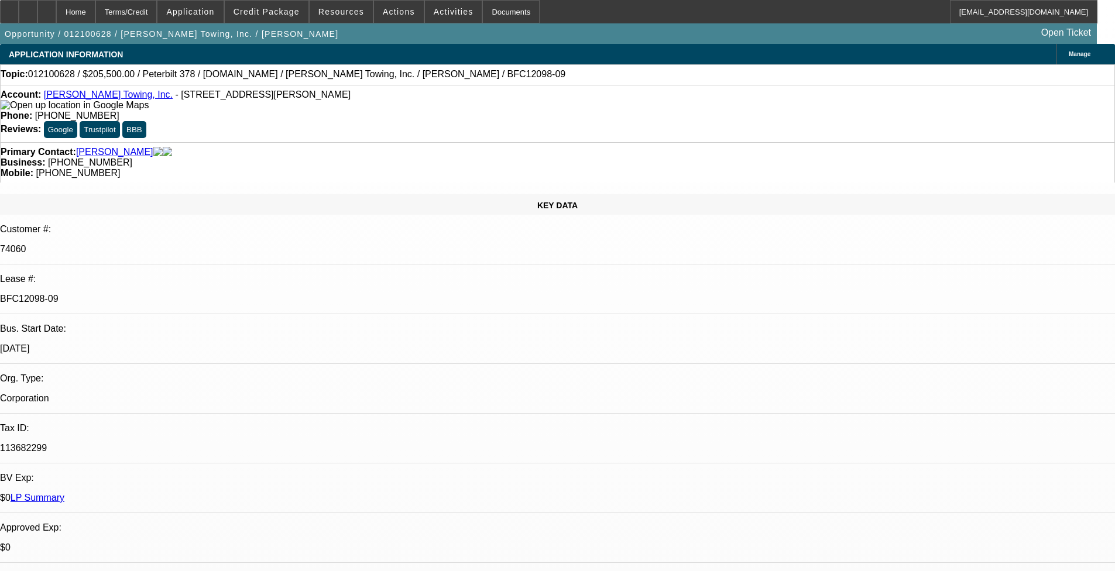
select select "0"
select select "2"
select select "0"
select select "6"
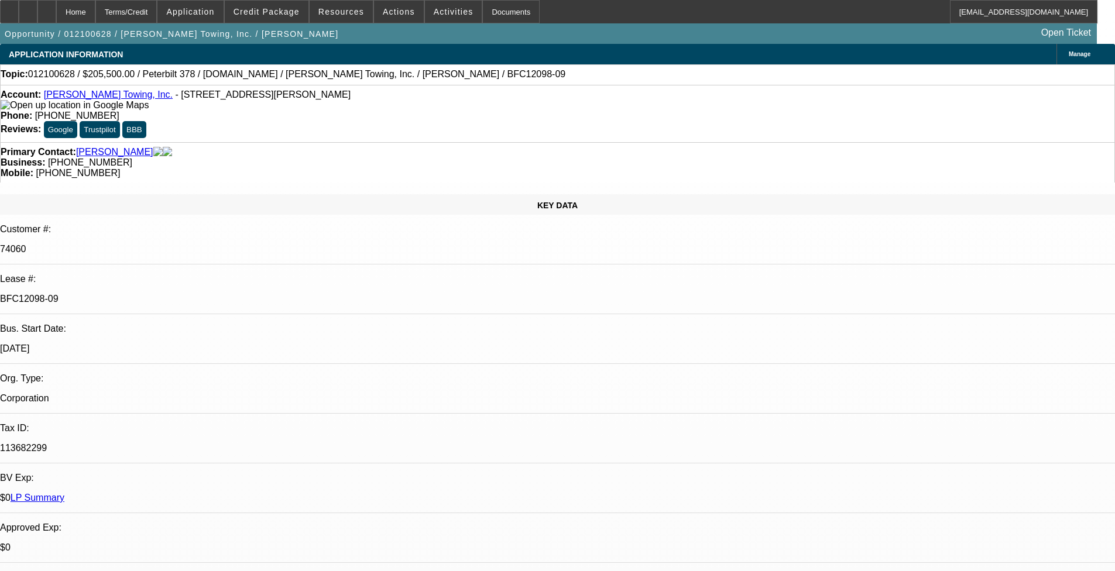
select select "0"
select select "6"
select select "0"
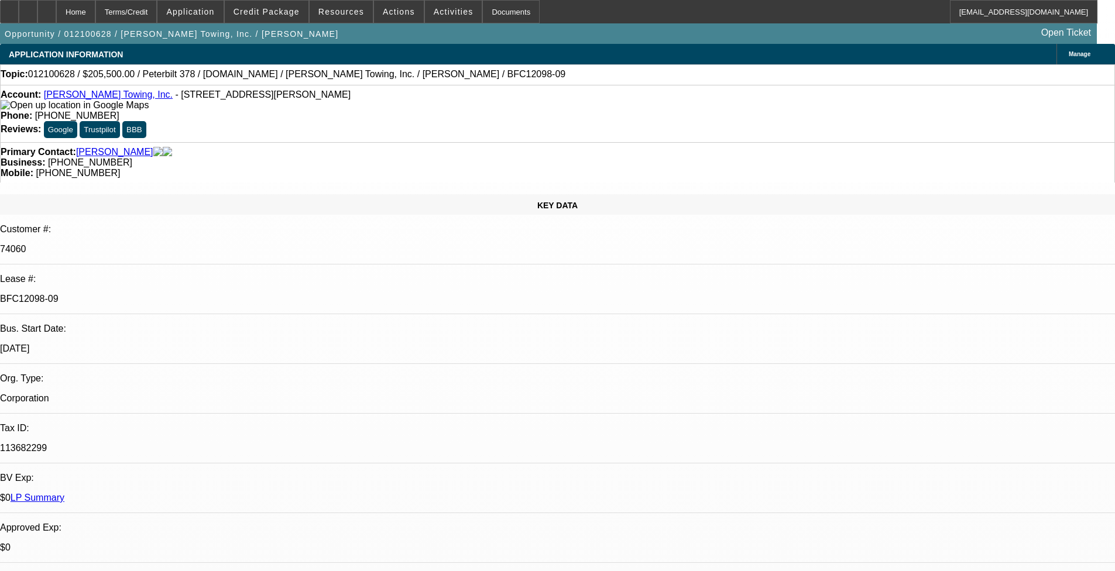
select select "0"
select select "6"
select select "0"
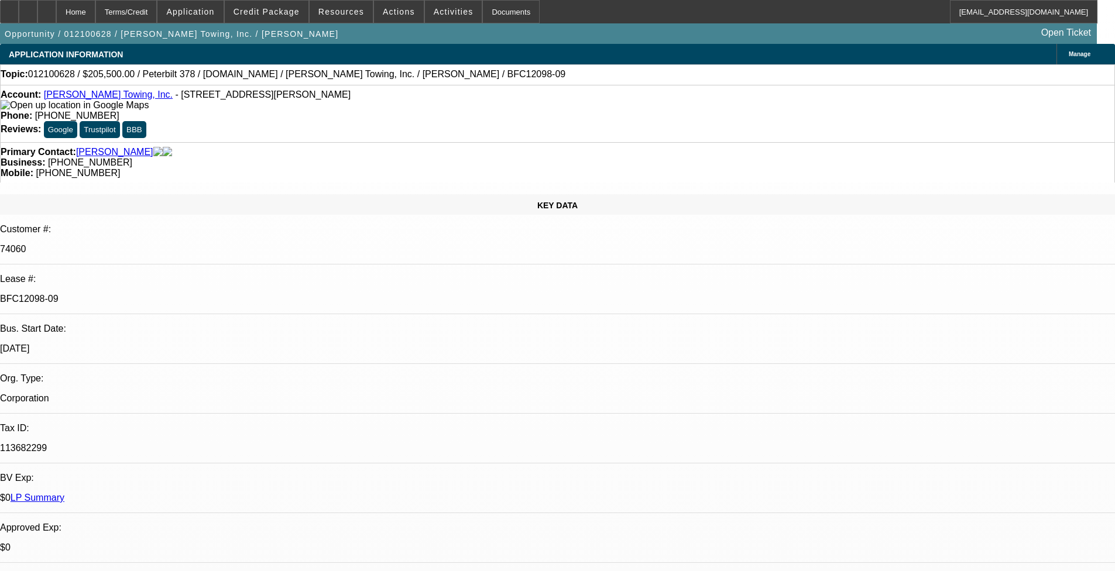
select select "0"
select select "6"
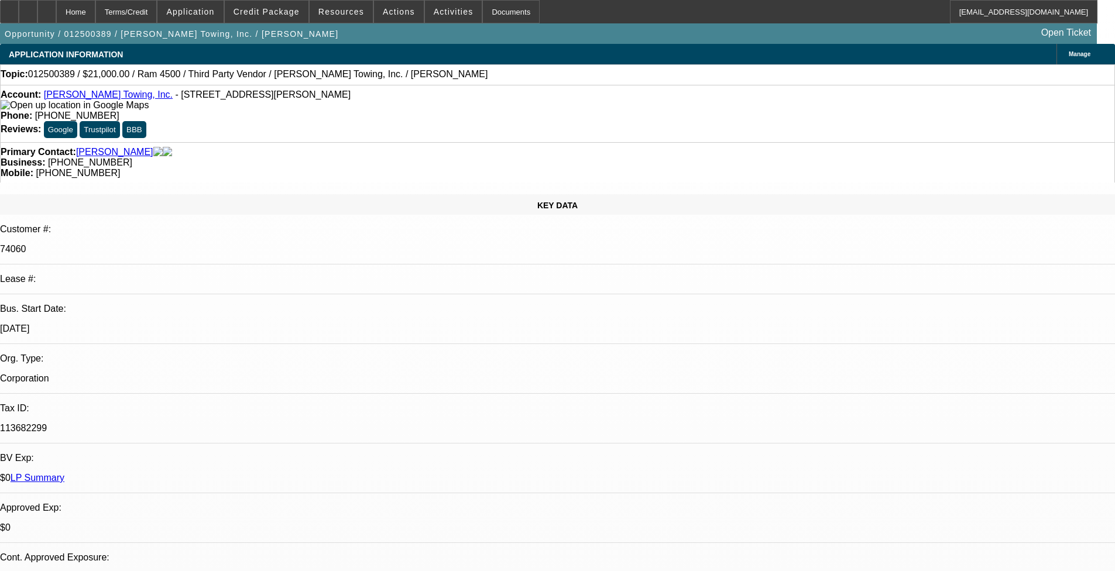
select select "0"
select select "2"
select select "0"
select select "6"
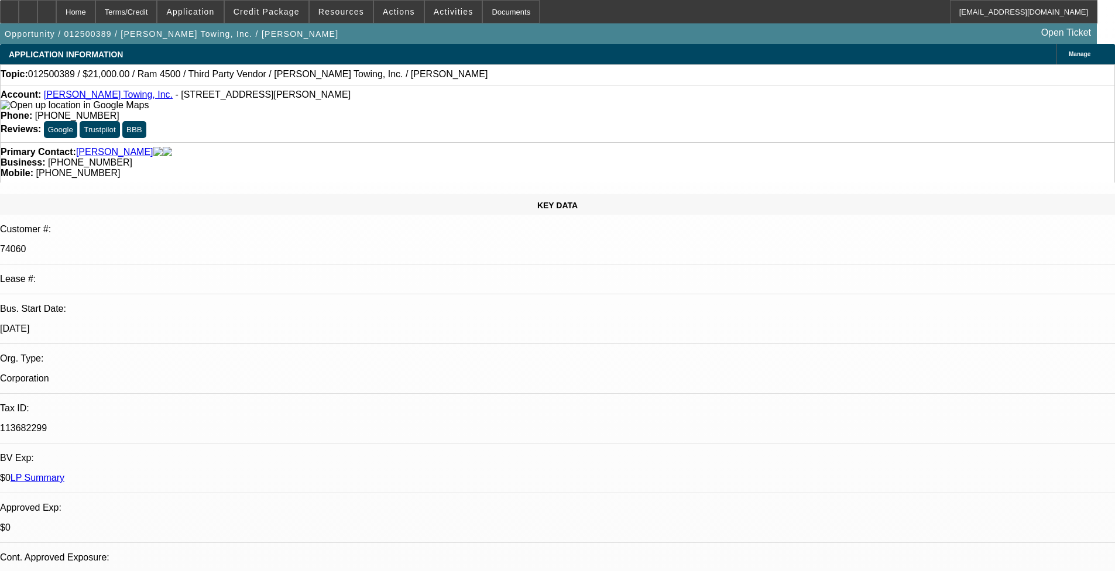
select select "0"
select select "6"
select select "0"
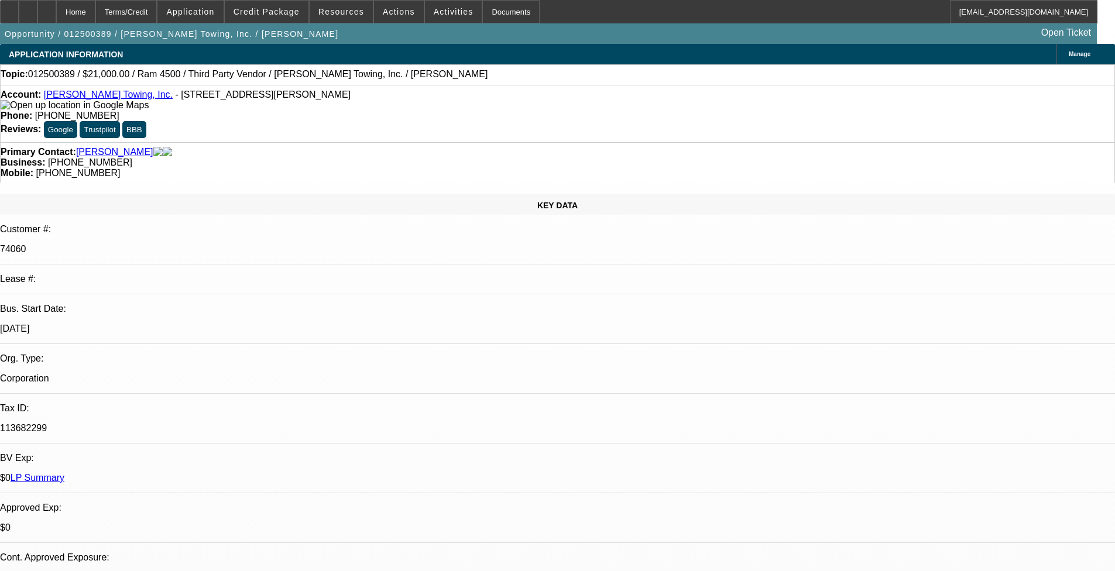
select select "0"
select select "6"
select select "0"
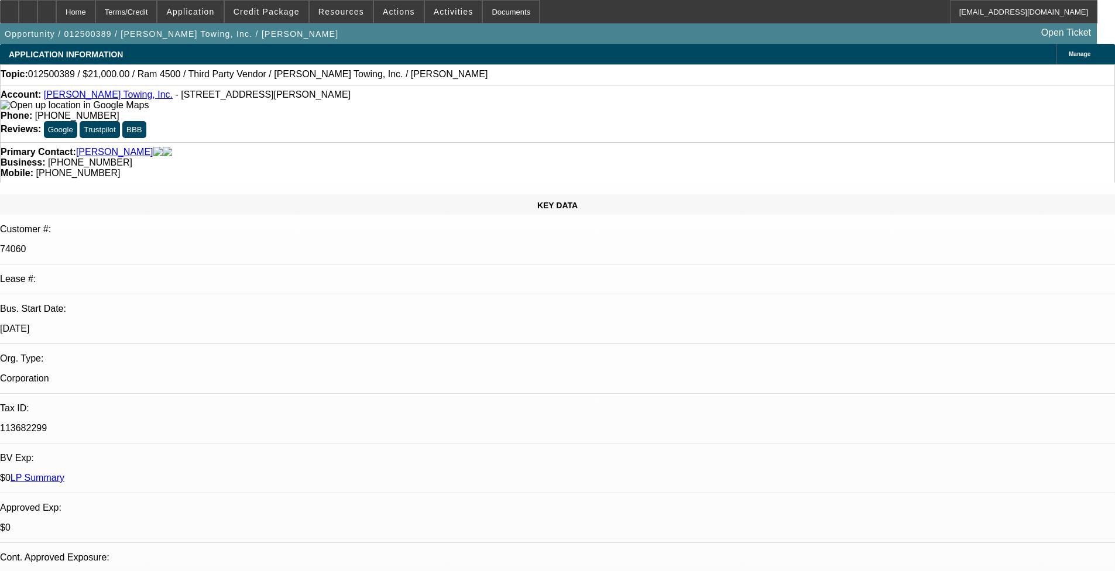
select select "0"
select select "6"
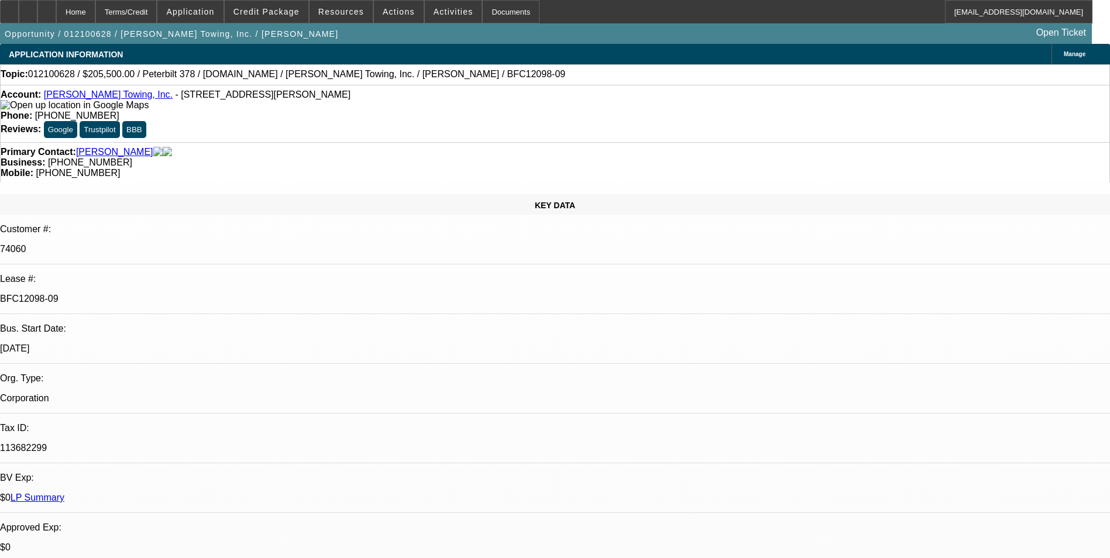
select select "0"
select select "2"
select select "0"
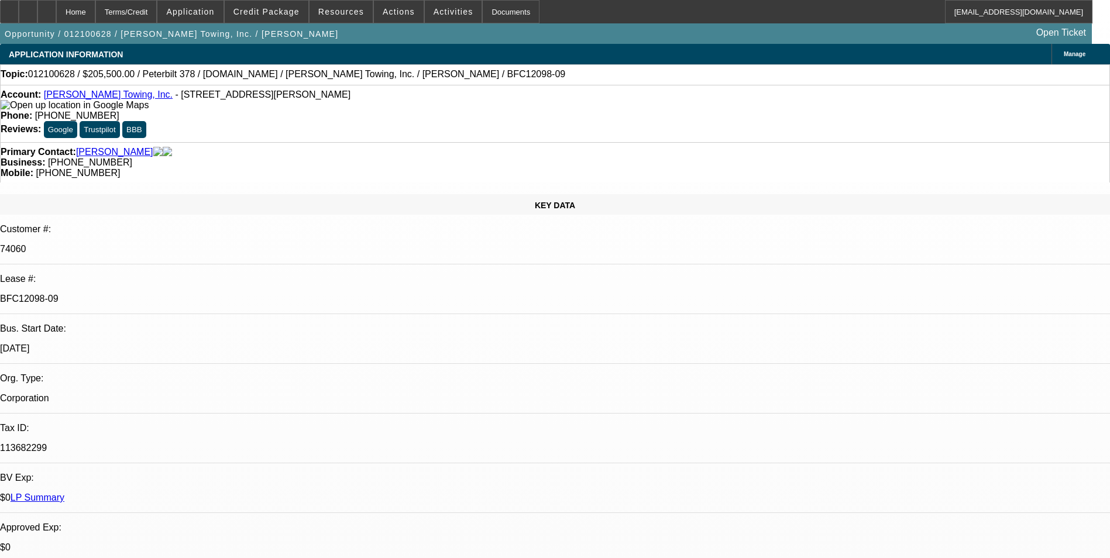
select select "0"
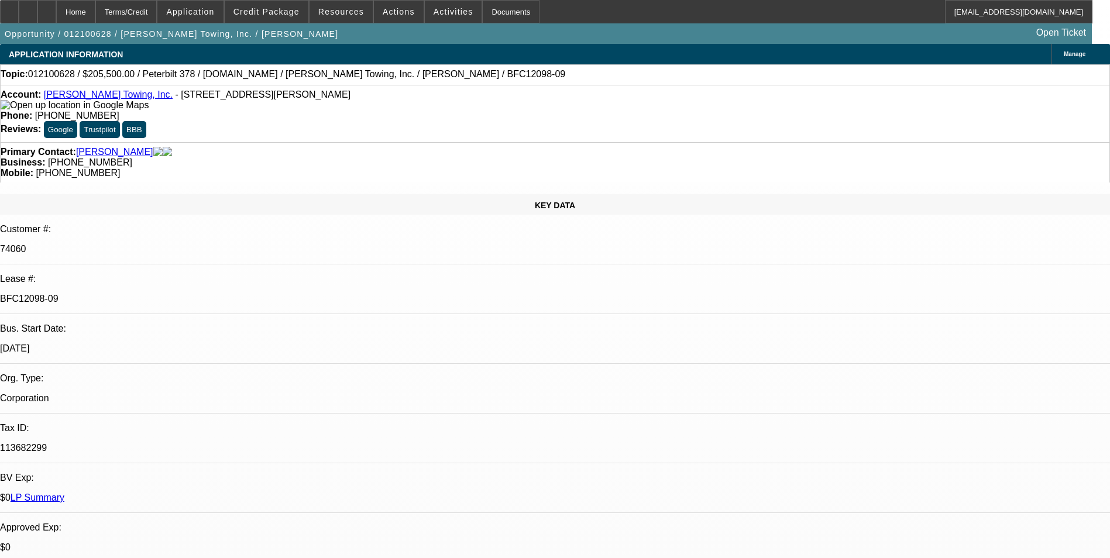
select select "0"
select select "1"
select select "2"
select select "6"
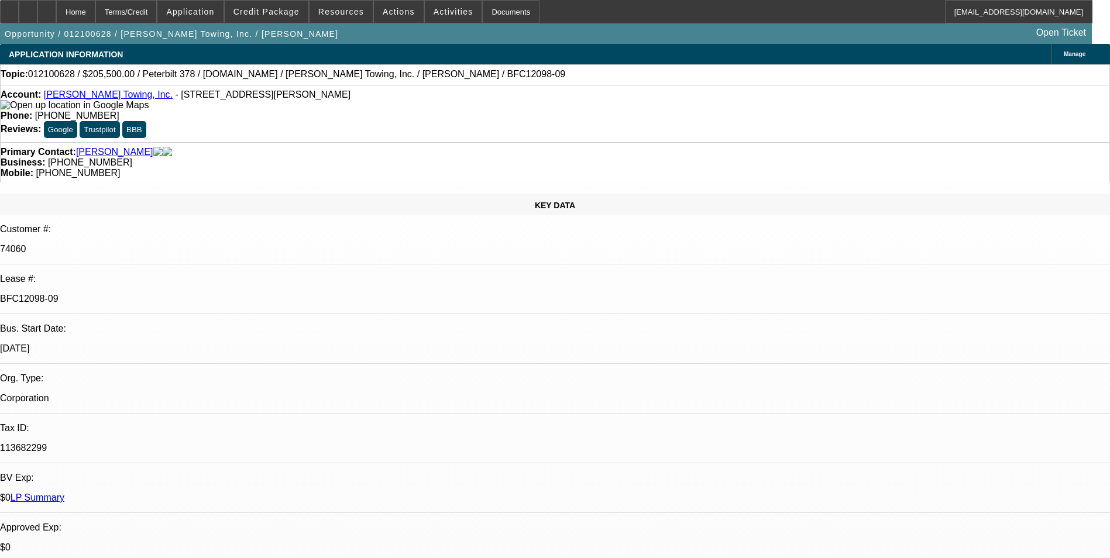
select select "1"
select select "6"
select select "1"
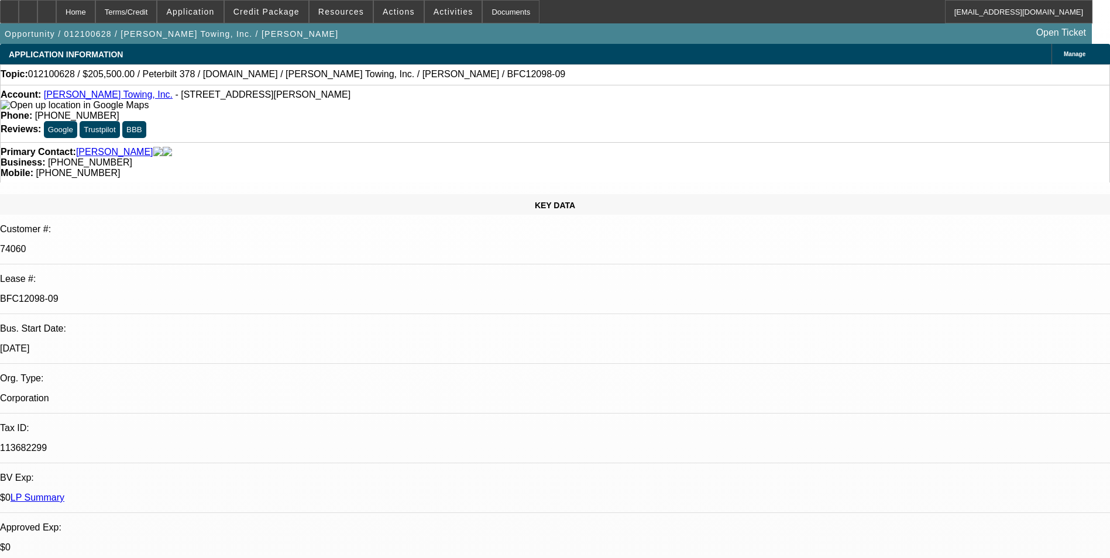
select select "6"
select select "1"
select select "6"
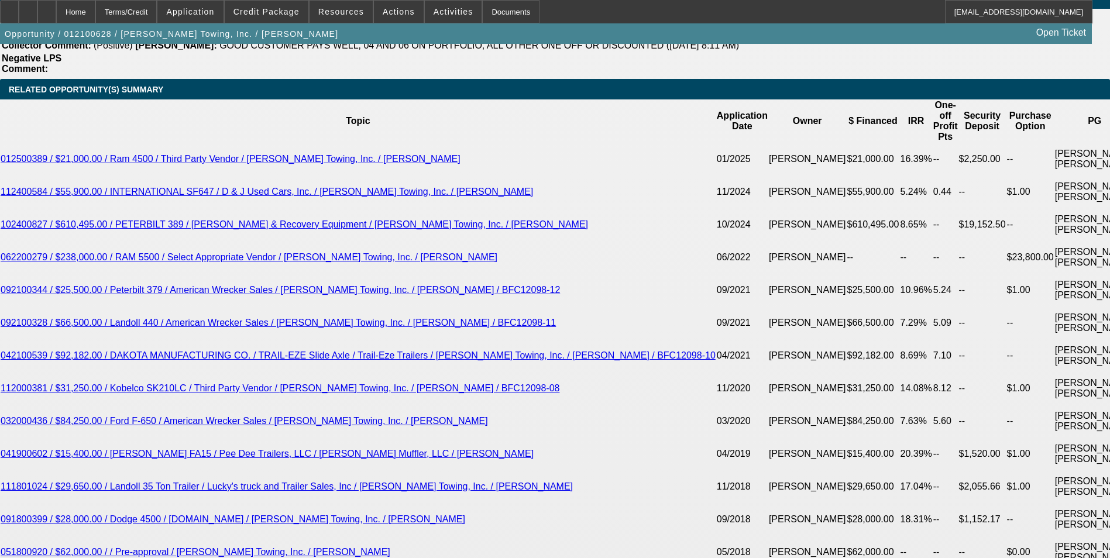
scroll to position [2165, 0]
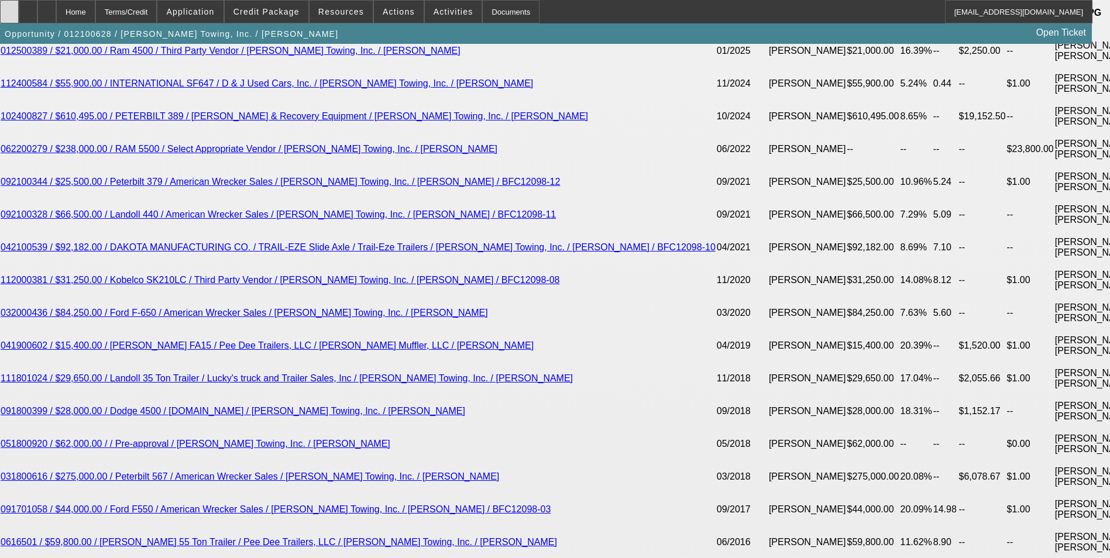
click at [9, 8] on icon at bounding box center [9, 8] width 0 height 0
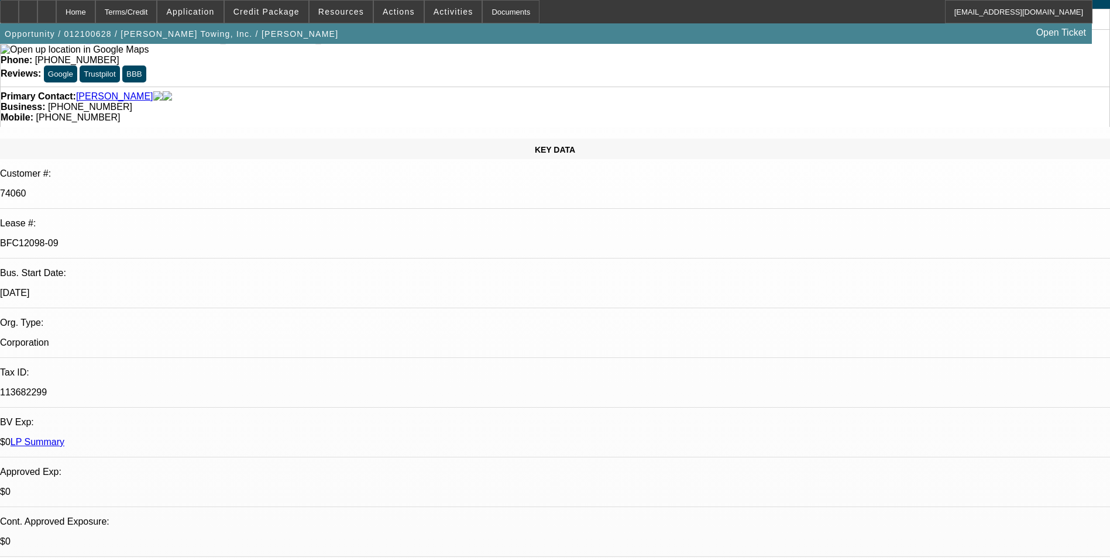
scroll to position [0, 0]
